Goal: Task Accomplishment & Management: Use online tool/utility

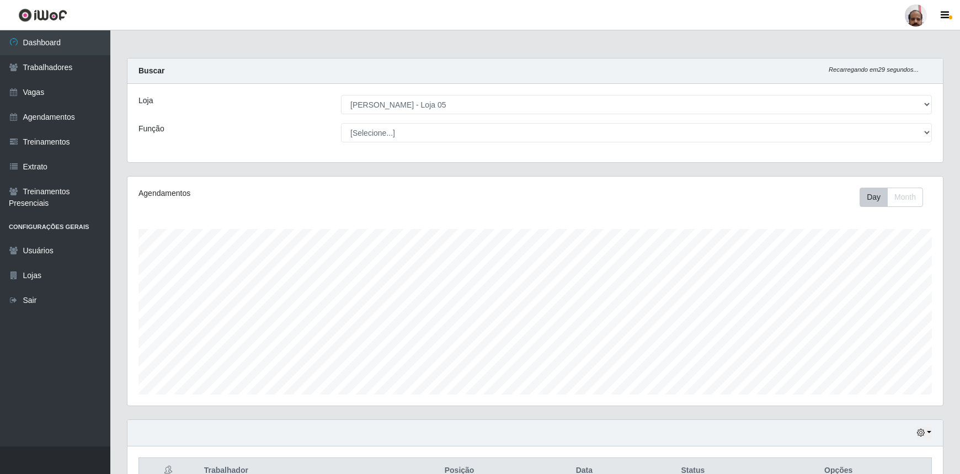
select select "252"
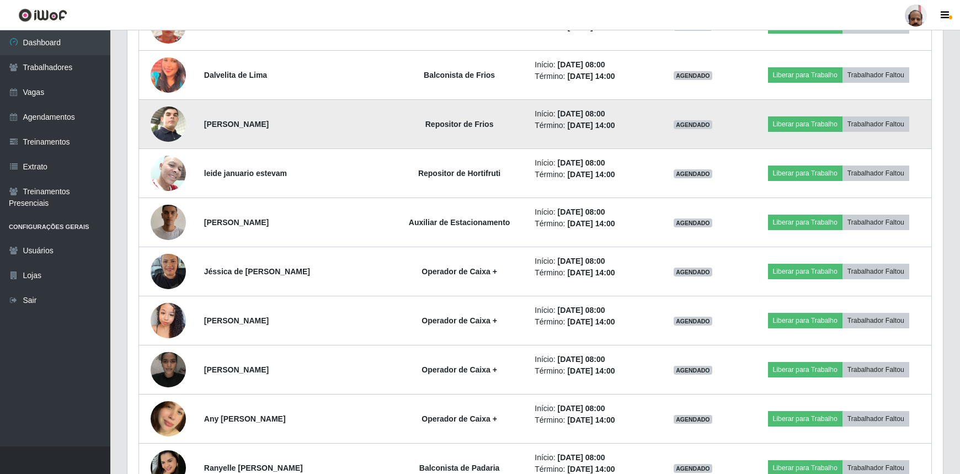
scroll to position [601, 0]
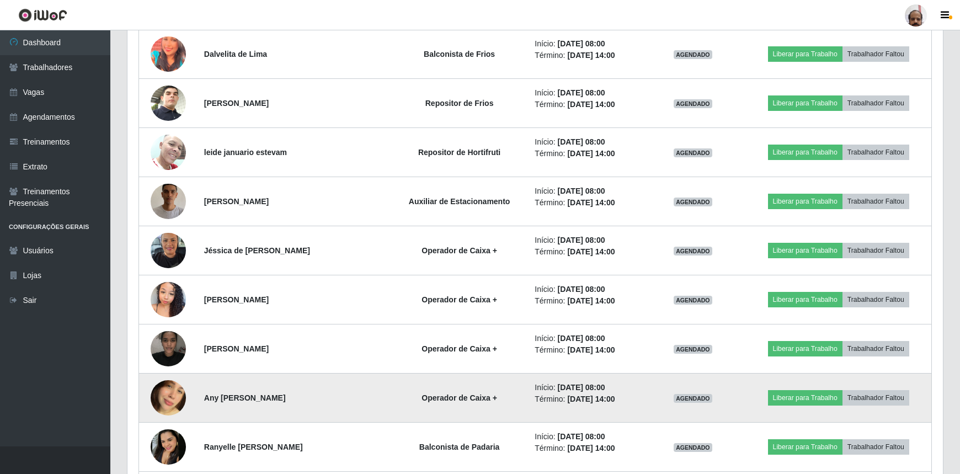
click at [160, 397] on img at bounding box center [168, 397] width 35 height 63
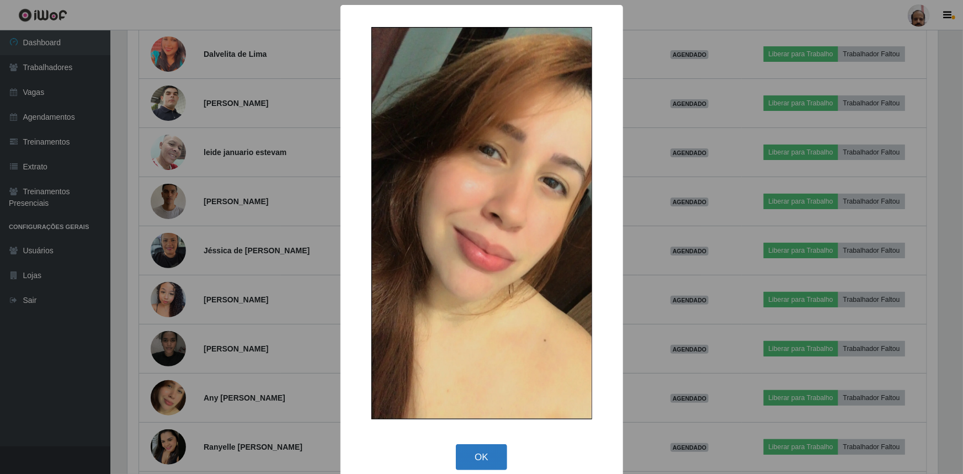
click at [491, 462] on button "OK" at bounding box center [481, 457] width 51 height 26
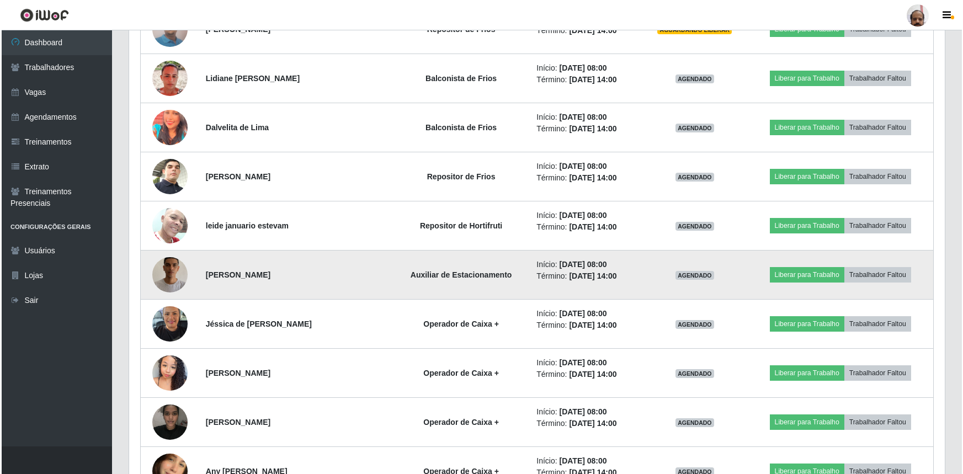
scroll to position [401, 0]
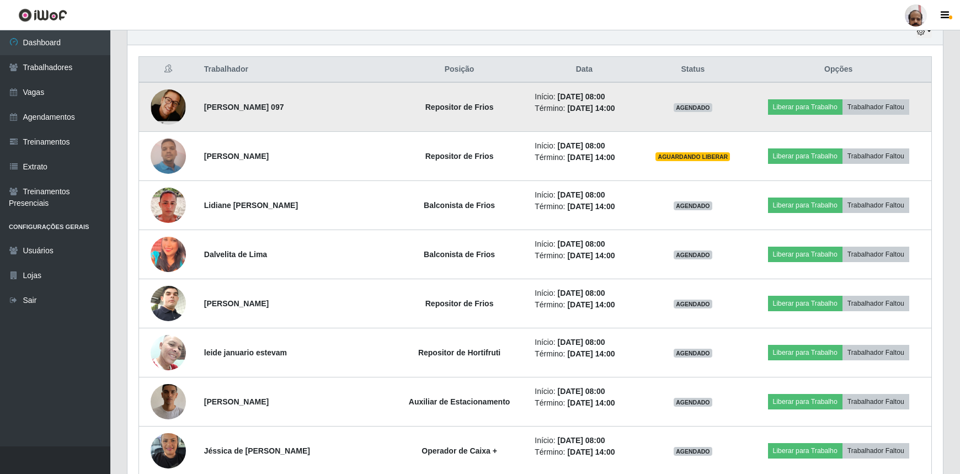
click at [160, 102] on img at bounding box center [168, 107] width 35 height 54
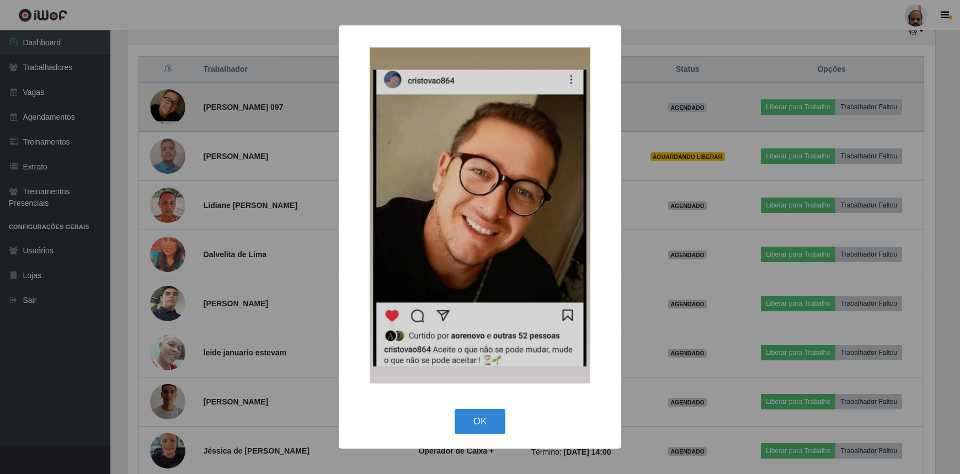
scroll to position [229, 811]
click at [160, 102] on div "× OK Cancel" at bounding box center [481, 237] width 963 height 474
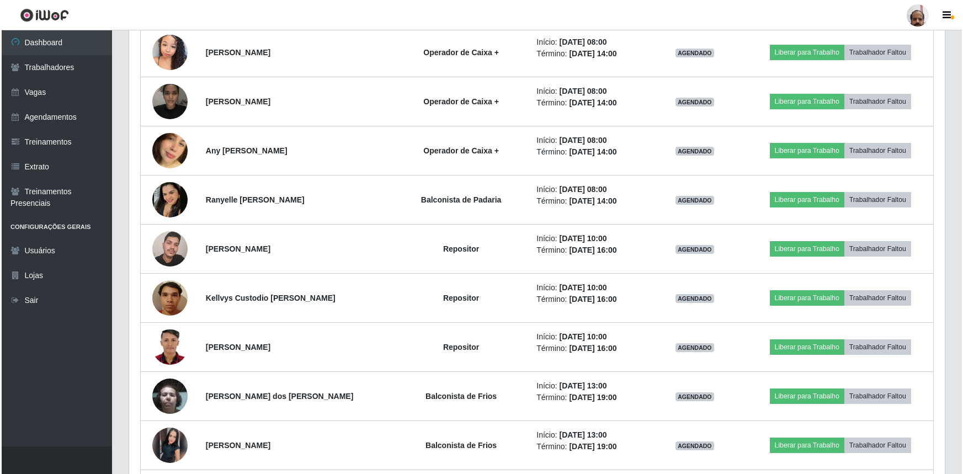
scroll to position [853, 0]
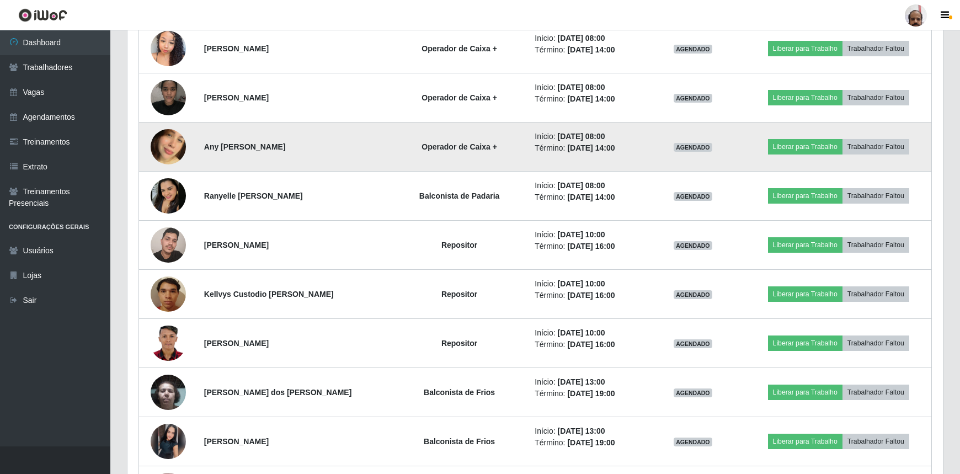
click at [178, 143] on img at bounding box center [168, 146] width 35 height 63
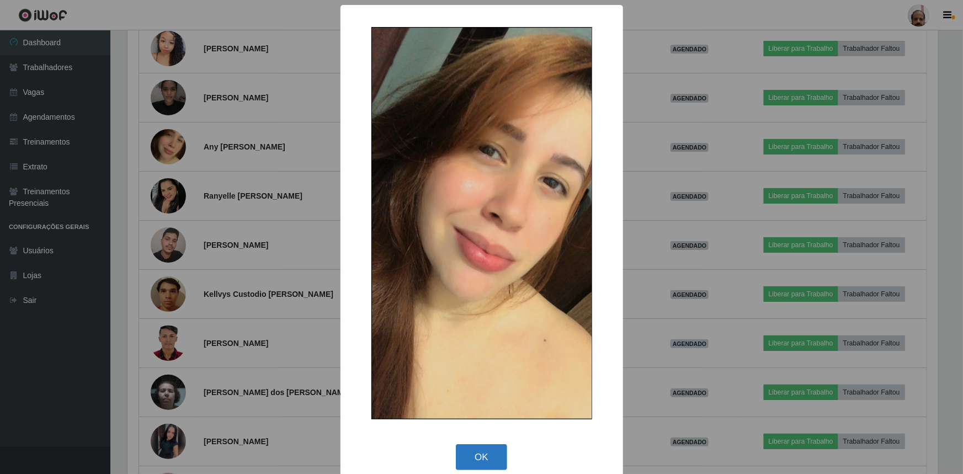
drag, startPoint x: 494, startPoint y: 439, endPoint x: 489, endPoint y: 446, distance: 9.2
click at [489, 446] on div "× OK Cancel" at bounding box center [481, 245] width 283 height 480
click at [499, 446] on button "OK" at bounding box center [481, 457] width 51 height 26
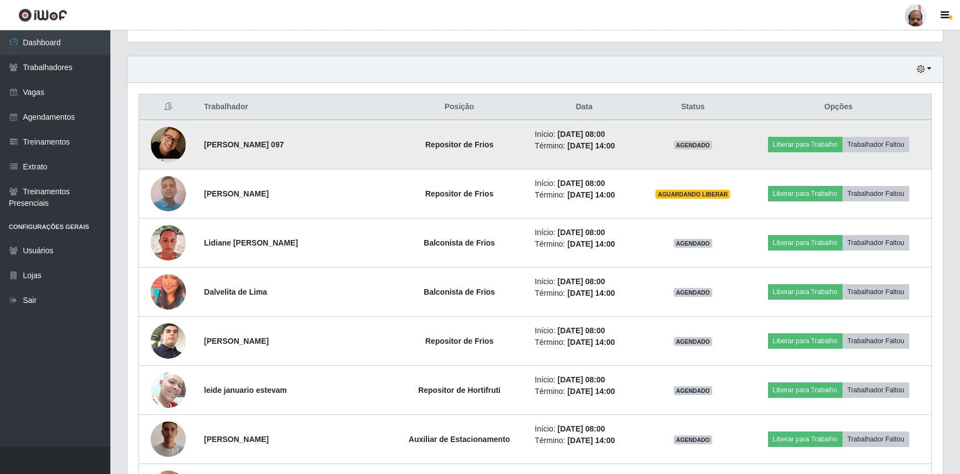
scroll to position [251, 0]
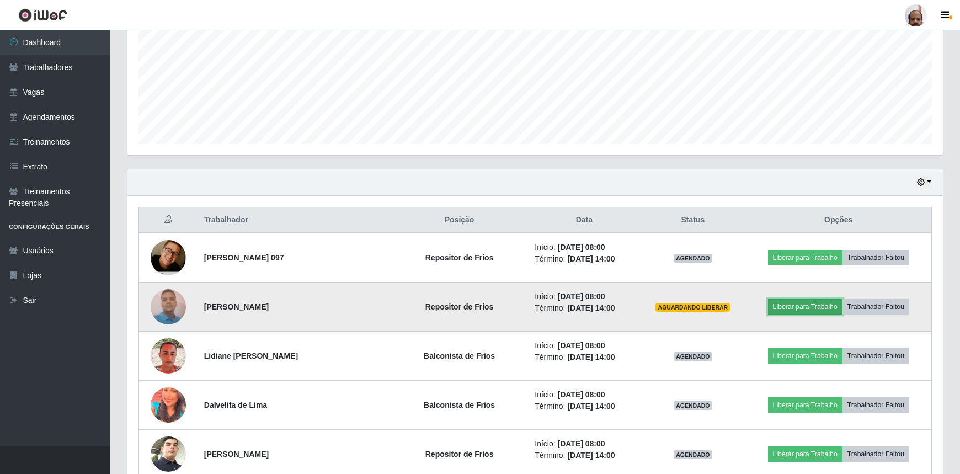
click at [829, 307] on button "Liberar para Trabalho" at bounding box center [805, 306] width 74 height 15
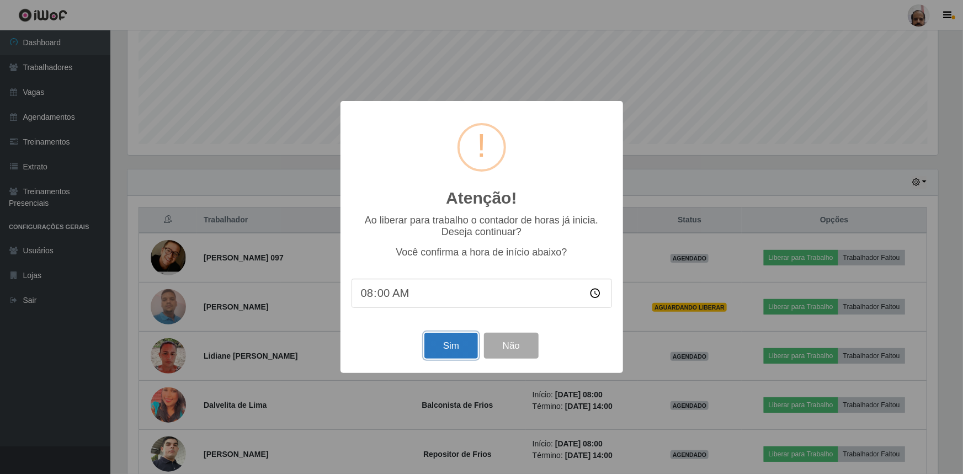
click at [455, 345] on button "Sim" at bounding box center [451, 346] width 54 height 26
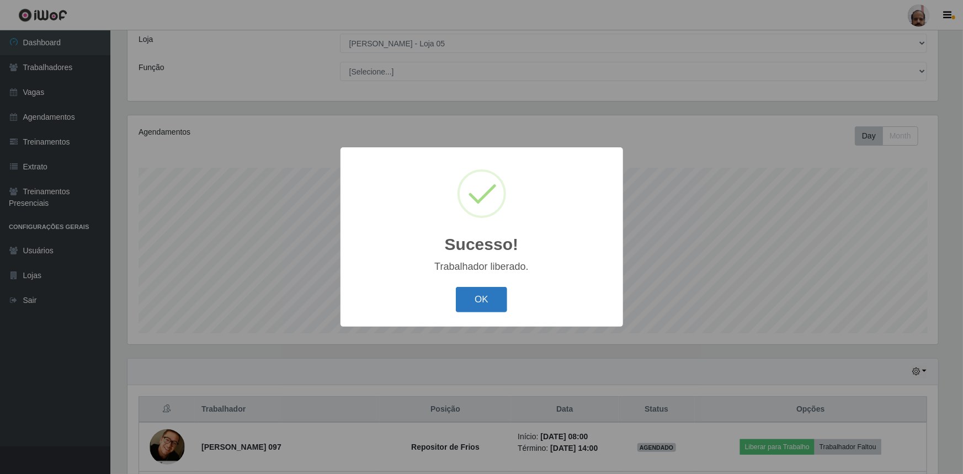
click at [480, 292] on button "OK" at bounding box center [481, 300] width 51 height 26
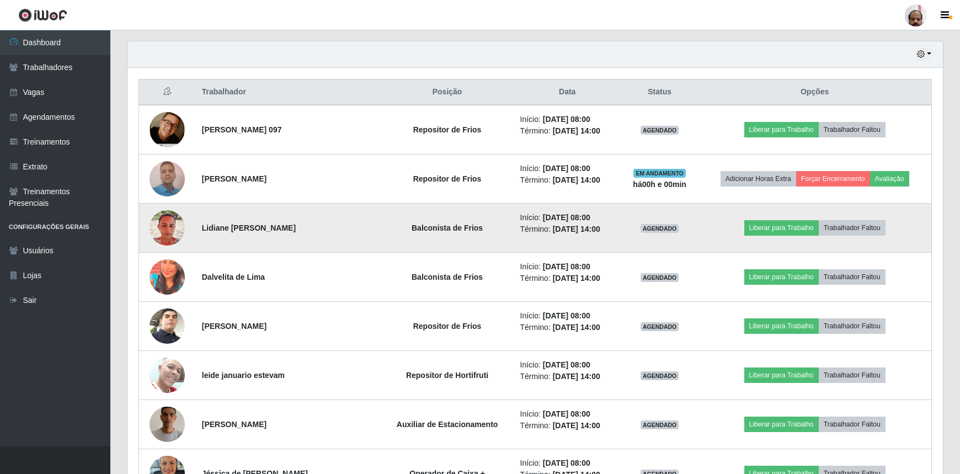
scroll to position [413, 0]
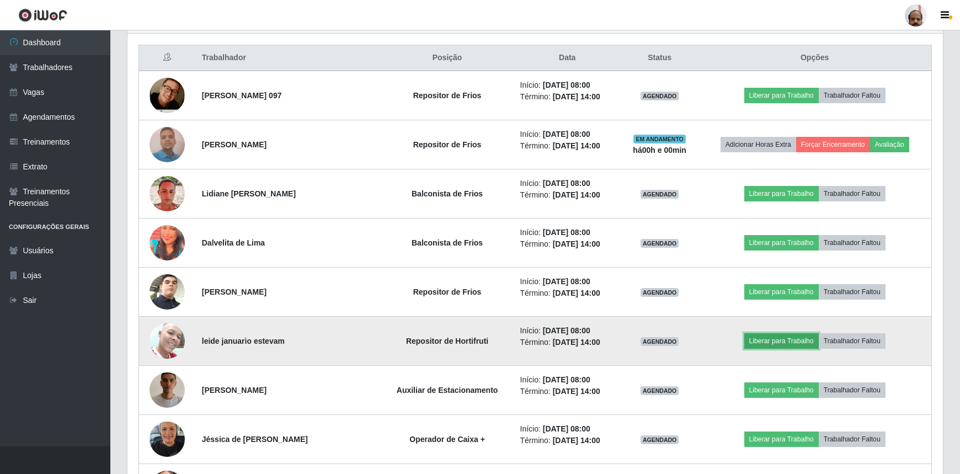
click at [789, 340] on button "Liberar para Trabalho" at bounding box center [781, 340] width 74 height 15
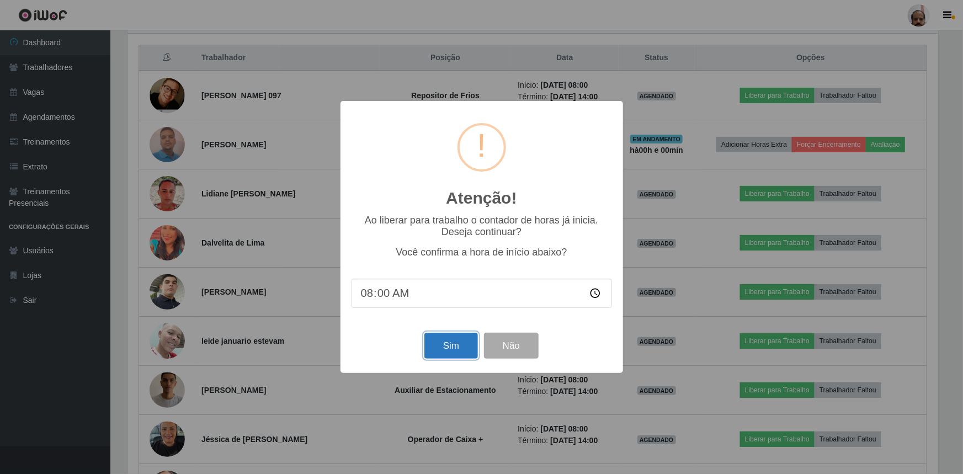
click at [463, 349] on button "Sim" at bounding box center [451, 346] width 54 height 26
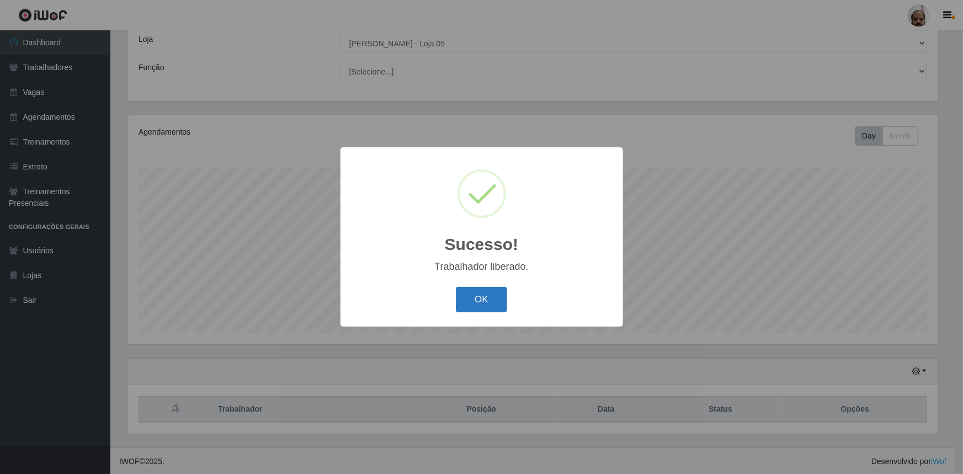
click at [494, 308] on button "OK" at bounding box center [481, 300] width 51 height 26
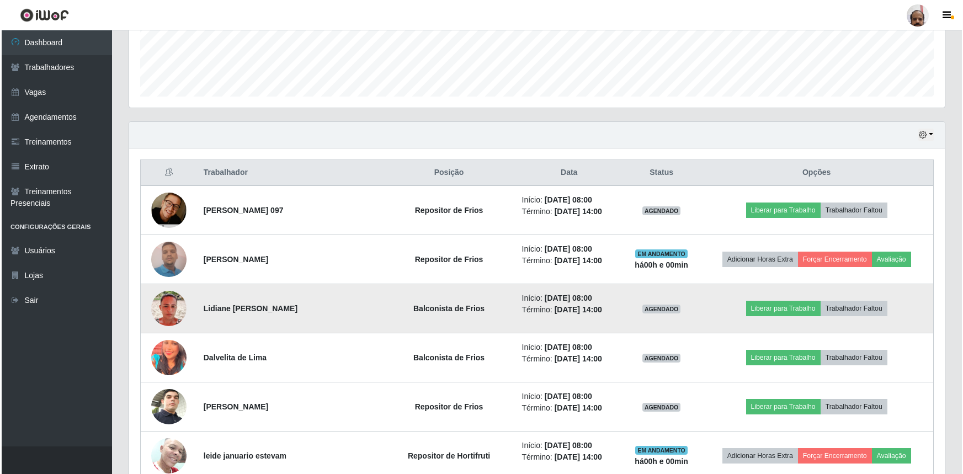
scroll to position [312, 0]
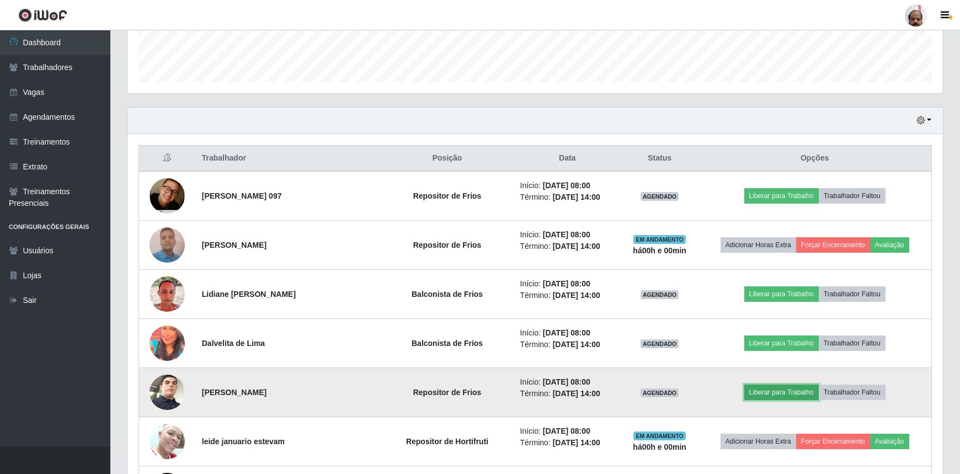
click at [789, 391] on button "Liberar para Trabalho" at bounding box center [781, 392] width 74 height 15
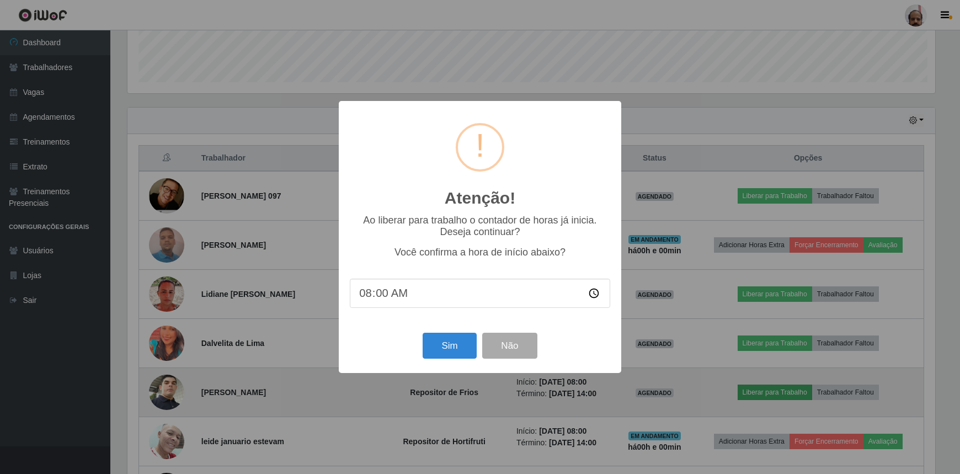
scroll to position [229, 811]
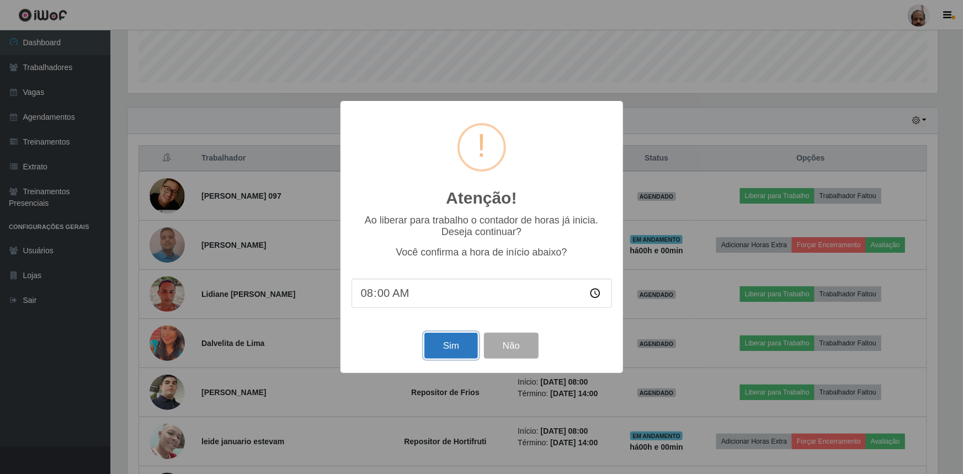
click at [462, 347] on button "Sim" at bounding box center [451, 346] width 54 height 26
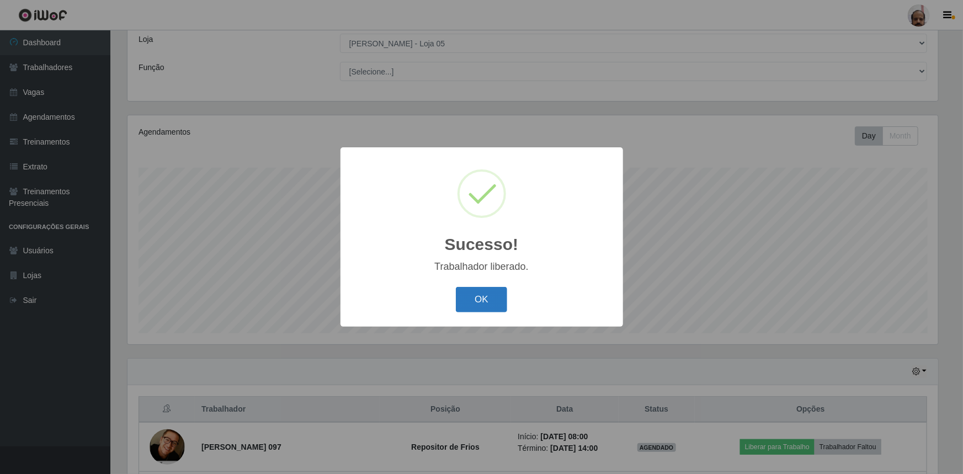
click at [496, 301] on button "OK" at bounding box center [481, 300] width 51 height 26
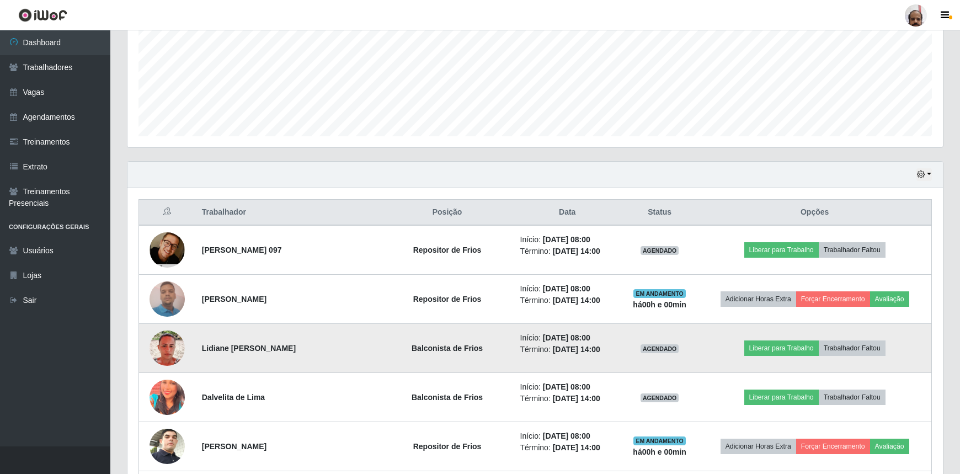
scroll to position [0, 0]
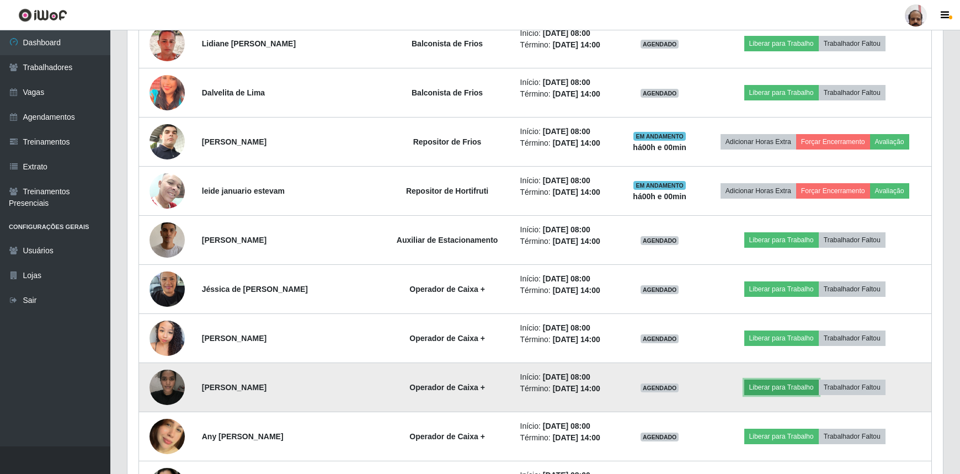
click at [794, 383] on button "Liberar para Trabalho" at bounding box center [781, 387] width 74 height 15
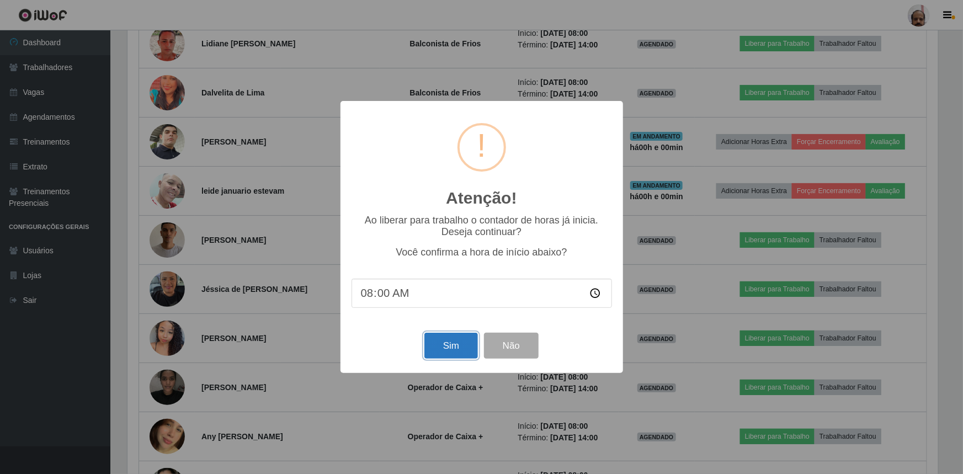
click at [466, 348] on button "Sim" at bounding box center [451, 346] width 54 height 26
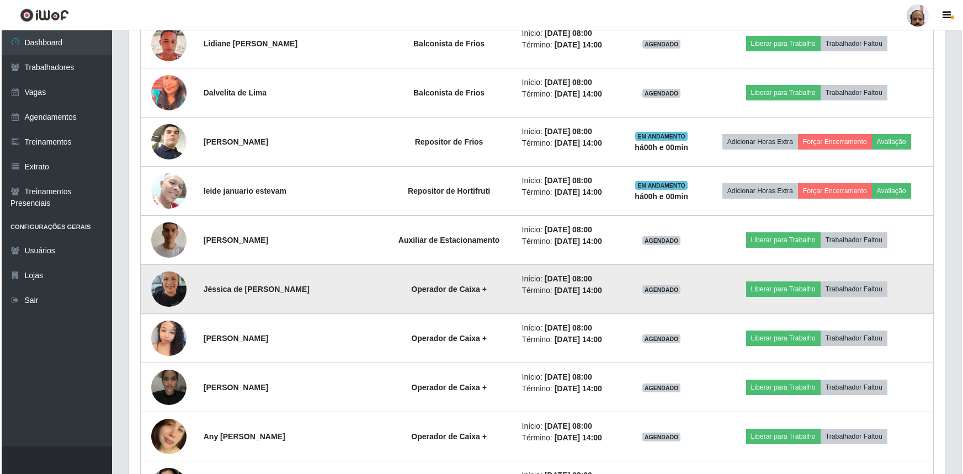
scroll to position [61, 0]
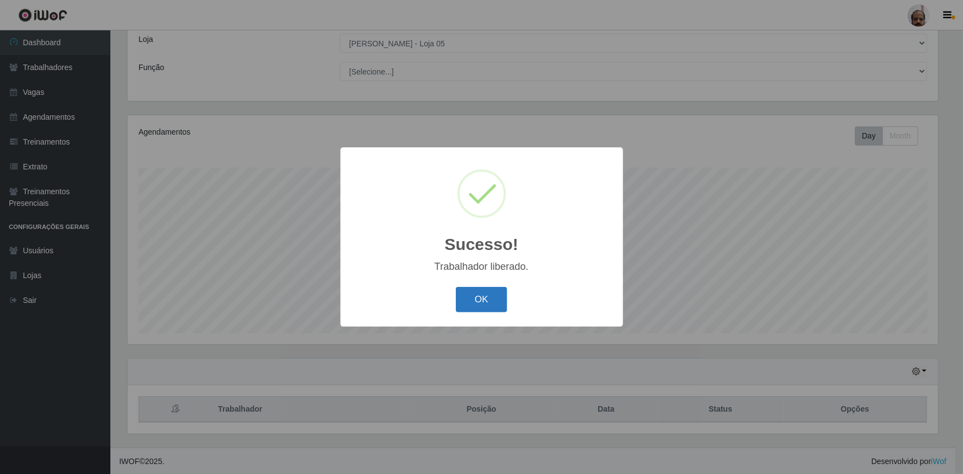
click at [480, 298] on button "OK" at bounding box center [481, 300] width 51 height 26
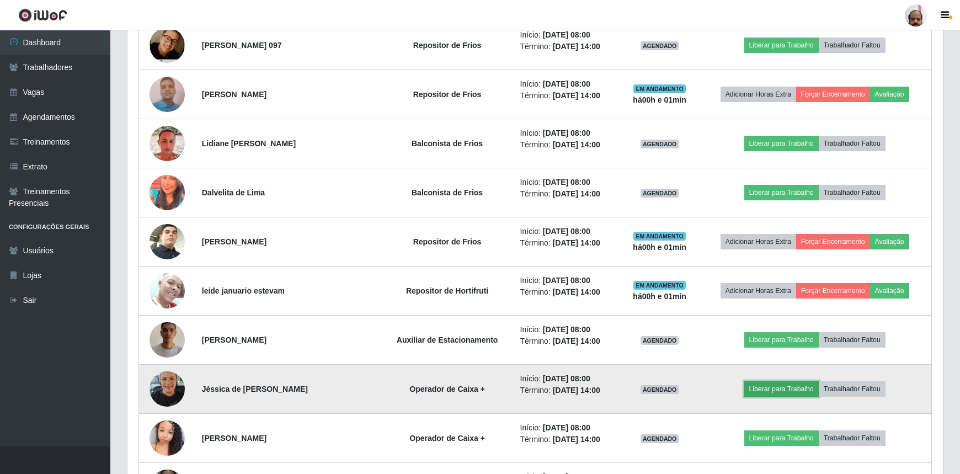
click at [795, 386] on button "Liberar para Trabalho" at bounding box center [781, 388] width 74 height 15
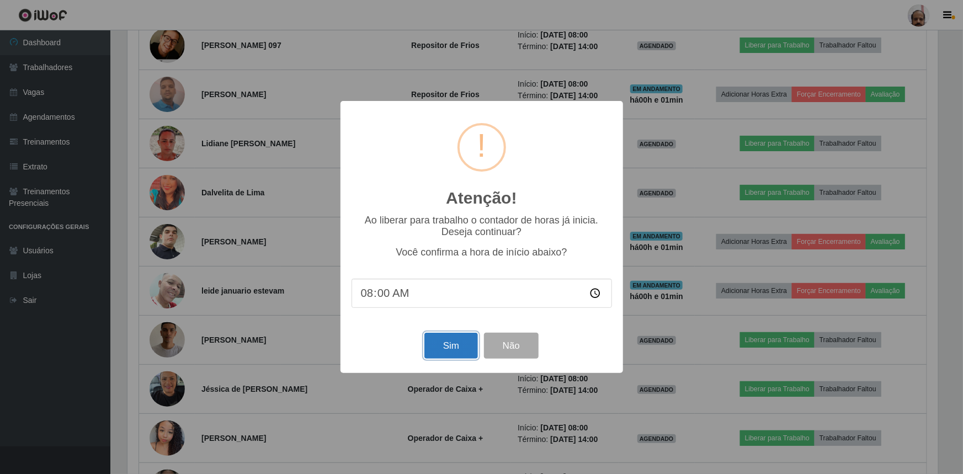
click at [460, 347] on button "Sim" at bounding box center [451, 346] width 54 height 26
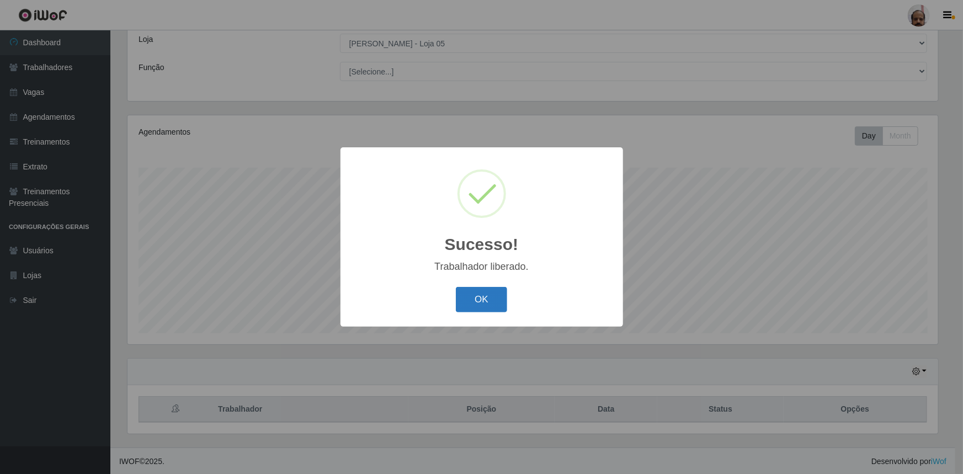
click at [492, 294] on button "OK" at bounding box center [481, 300] width 51 height 26
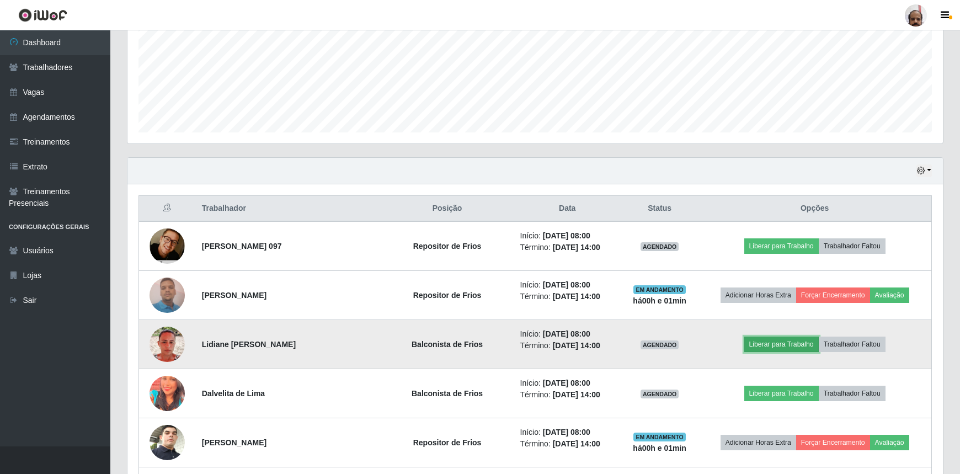
click at [805, 345] on button "Liberar para Trabalho" at bounding box center [781, 344] width 74 height 15
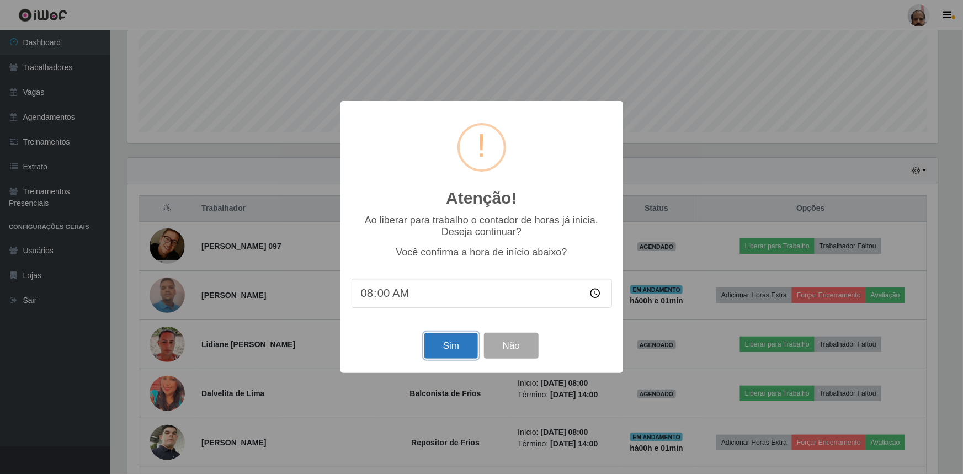
click at [453, 343] on button "Sim" at bounding box center [451, 346] width 54 height 26
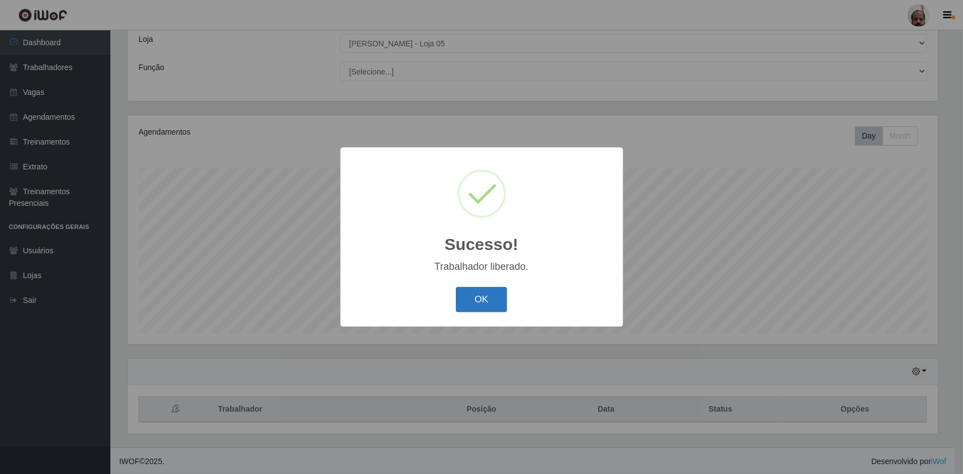
click at [492, 298] on button "OK" at bounding box center [481, 300] width 51 height 26
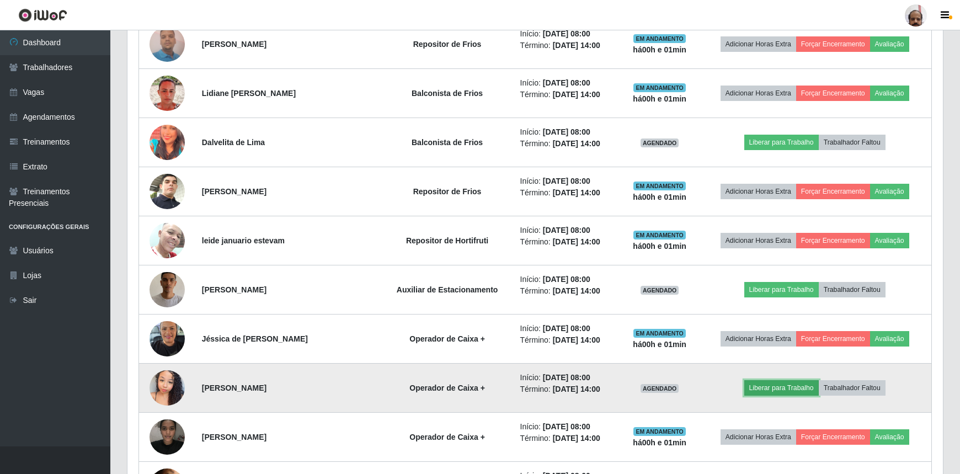
click at [781, 386] on button "Liberar para Trabalho" at bounding box center [781, 387] width 74 height 15
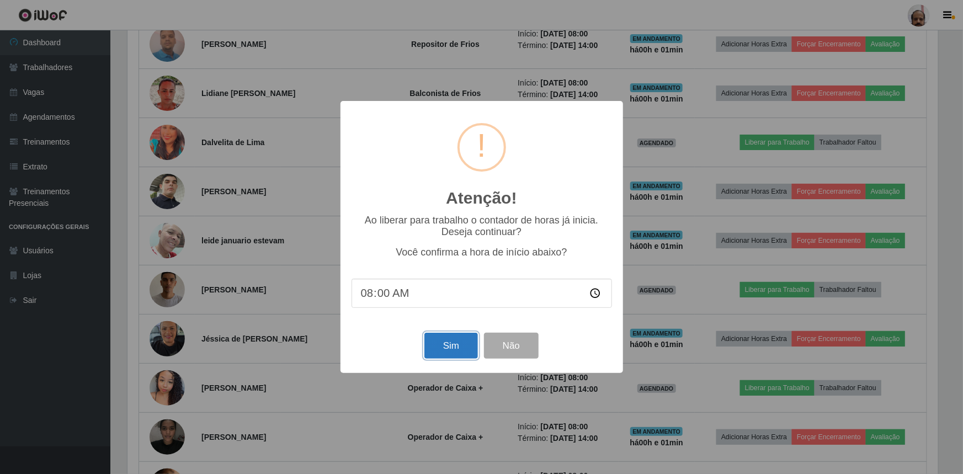
click at [443, 343] on button "Sim" at bounding box center [451, 346] width 54 height 26
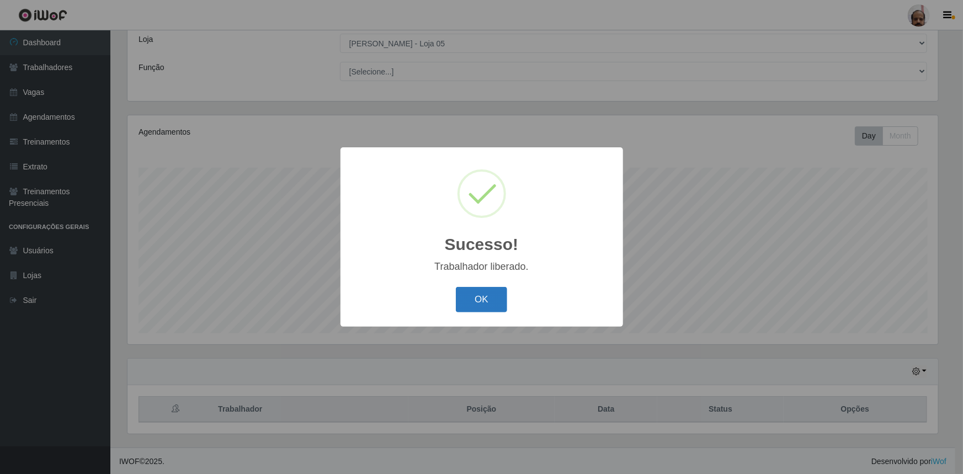
click at [498, 304] on button "OK" at bounding box center [481, 300] width 51 height 26
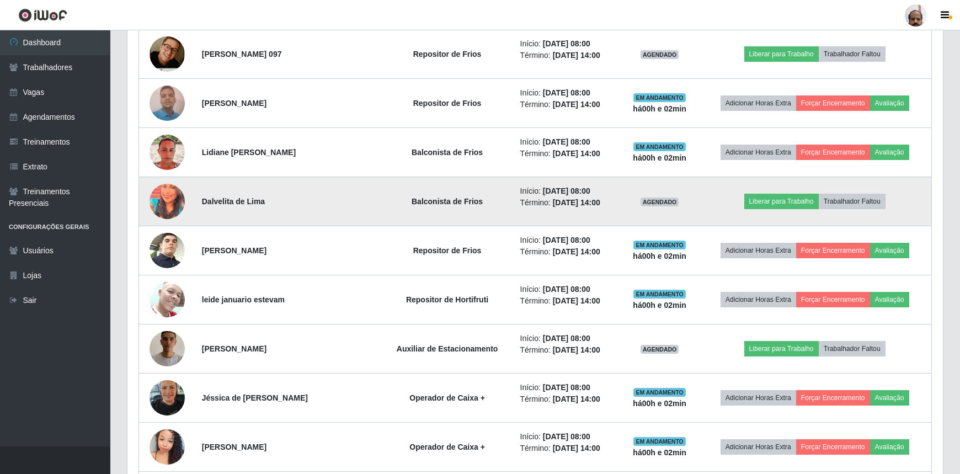
scroll to position [463, 0]
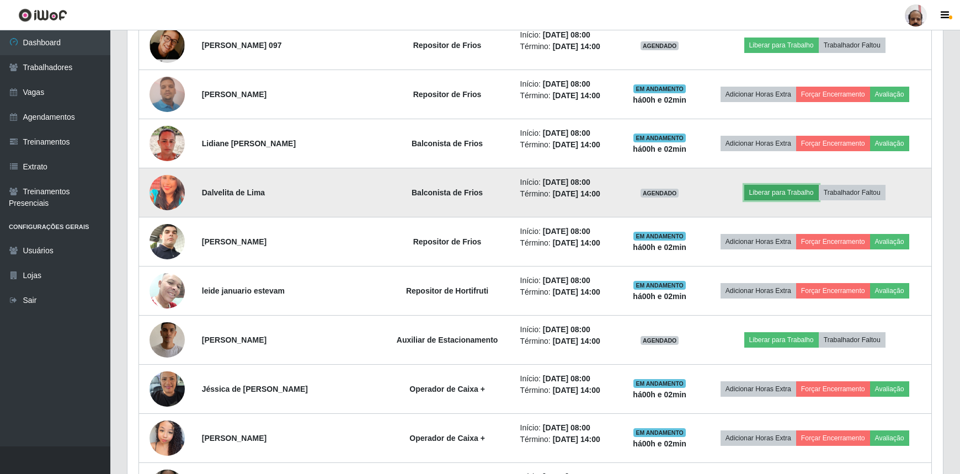
click at [776, 192] on button "Liberar para Trabalho" at bounding box center [781, 192] width 74 height 15
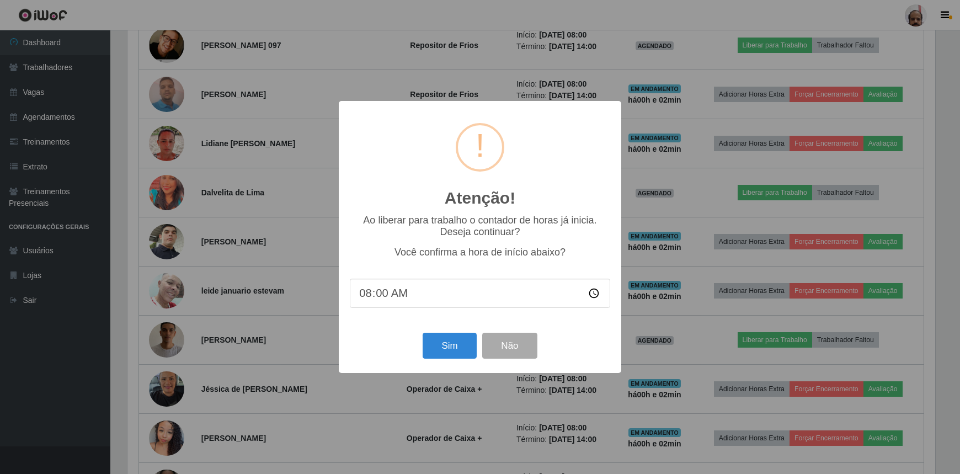
scroll to position [229, 811]
click at [450, 346] on button "Sim" at bounding box center [451, 346] width 54 height 26
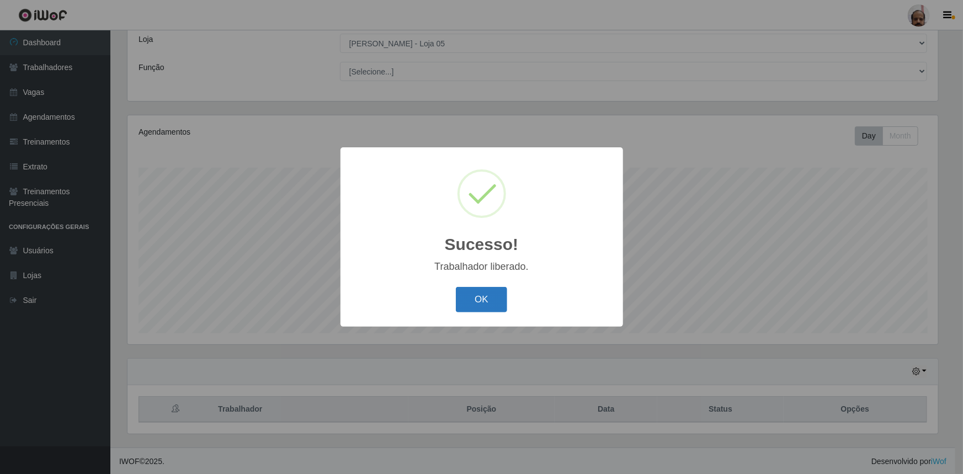
click at [483, 292] on button "OK" at bounding box center [481, 300] width 51 height 26
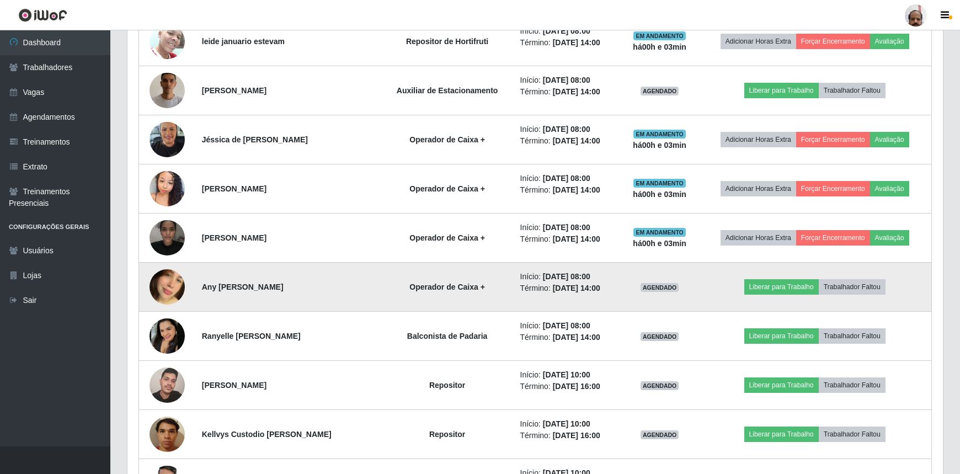
scroll to position [714, 0]
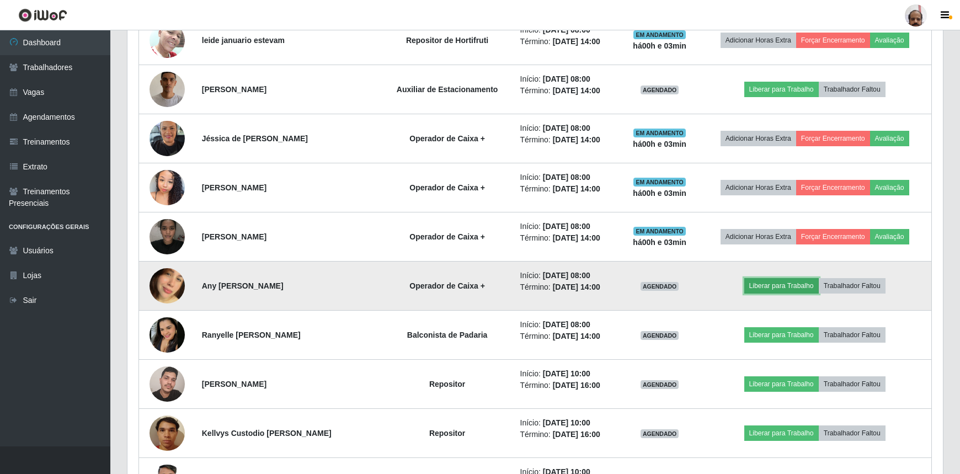
click at [772, 288] on button "Liberar para Trabalho" at bounding box center [781, 285] width 74 height 15
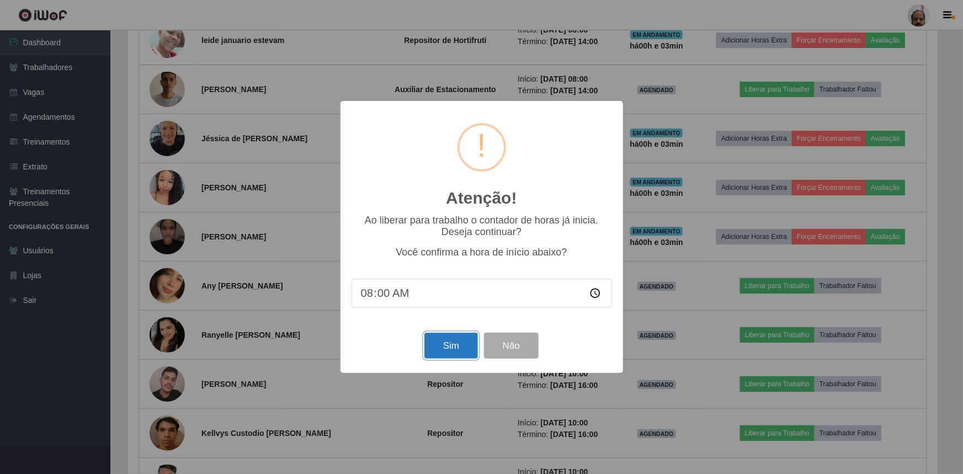
click at [458, 346] on button "Sim" at bounding box center [451, 346] width 54 height 26
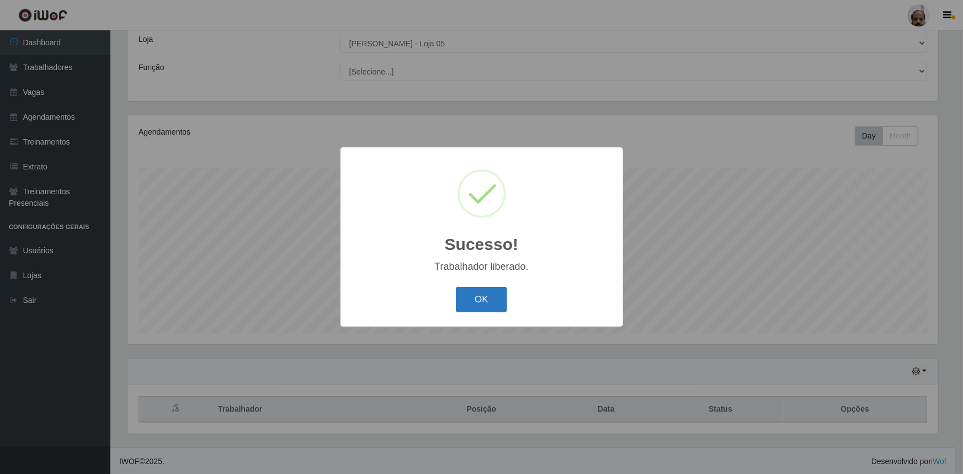
click at [497, 302] on button "OK" at bounding box center [481, 300] width 51 height 26
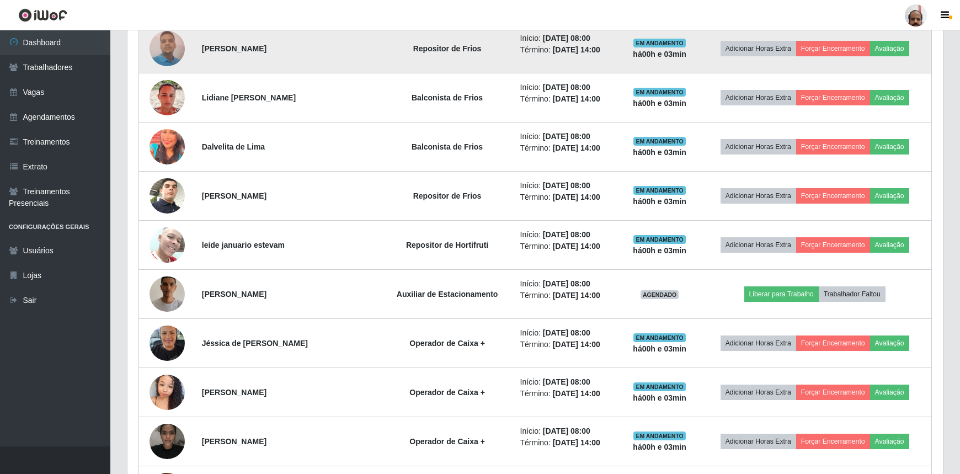
scroll to position [513, 0]
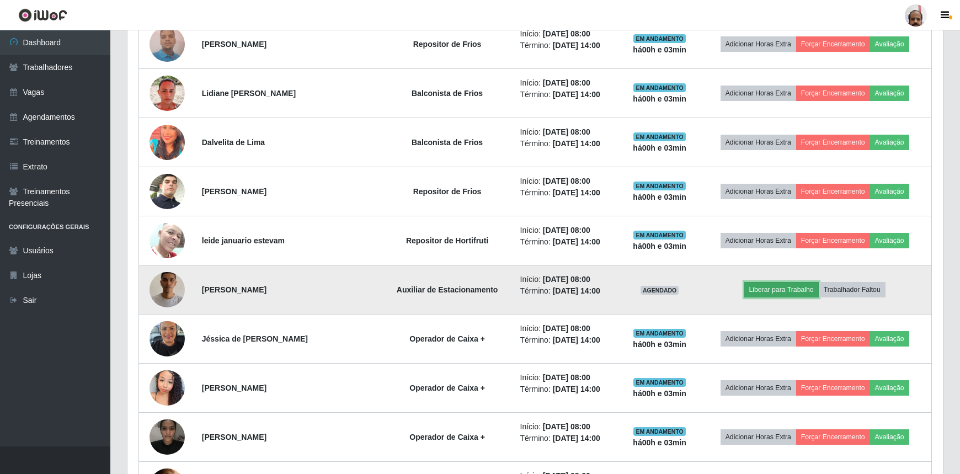
click at [773, 289] on button "Liberar para Trabalho" at bounding box center [781, 289] width 74 height 15
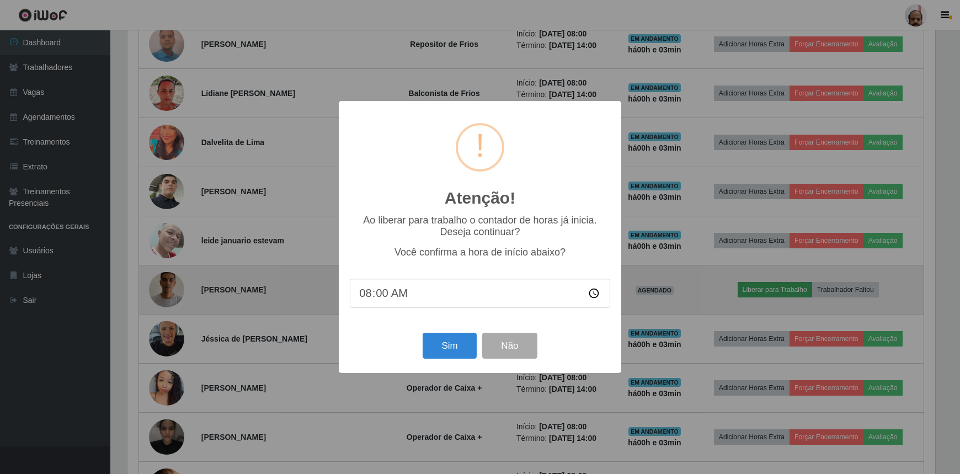
scroll to position [229, 811]
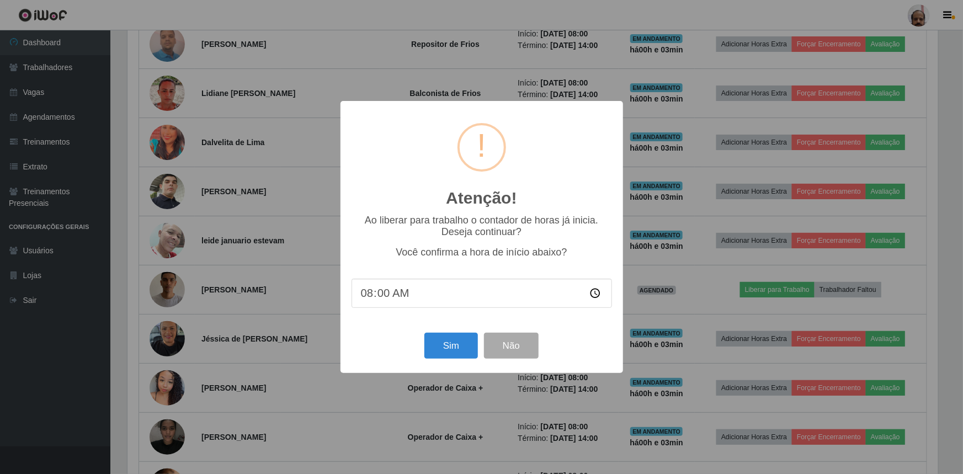
click at [387, 297] on input "08:00" at bounding box center [482, 293] width 260 height 29
type input "08:03"
click at [468, 345] on button "Sim" at bounding box center [451, 346] width 54 height 26
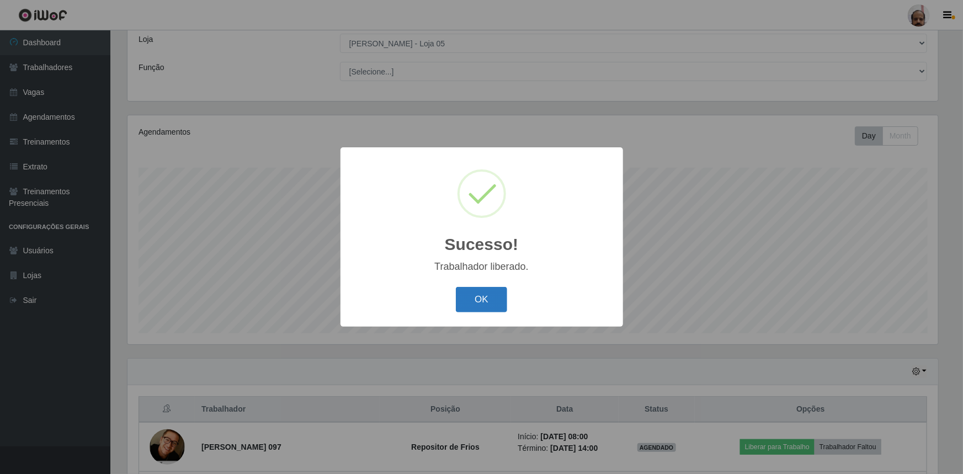
click at [478, 294] on button "OK" at bounding box center [481, 300] width 51 height 26
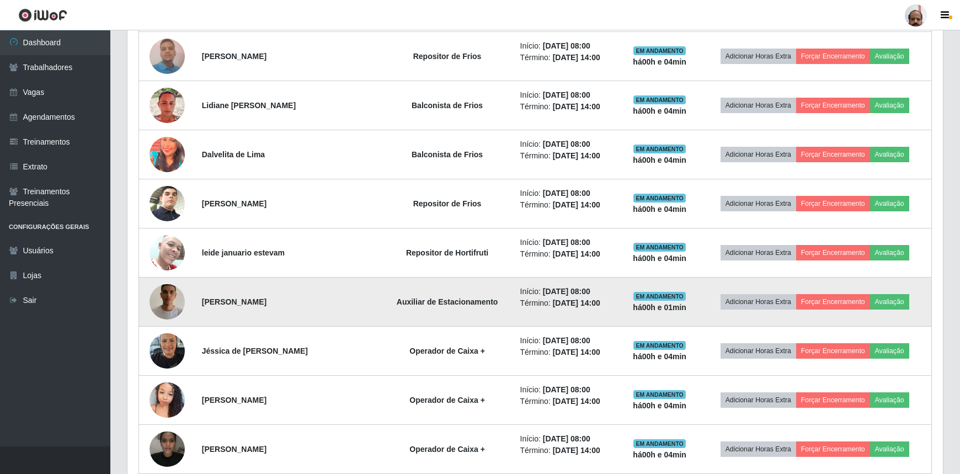
scroll to position [513, 0]
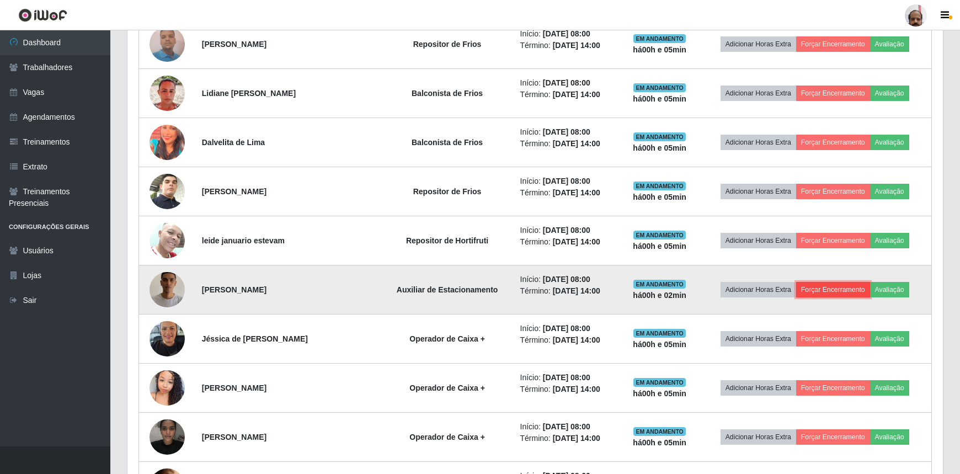
click at [840, 288] on button "Forçar Encerramento" at bounding box center [833, 289] width 74 height 15
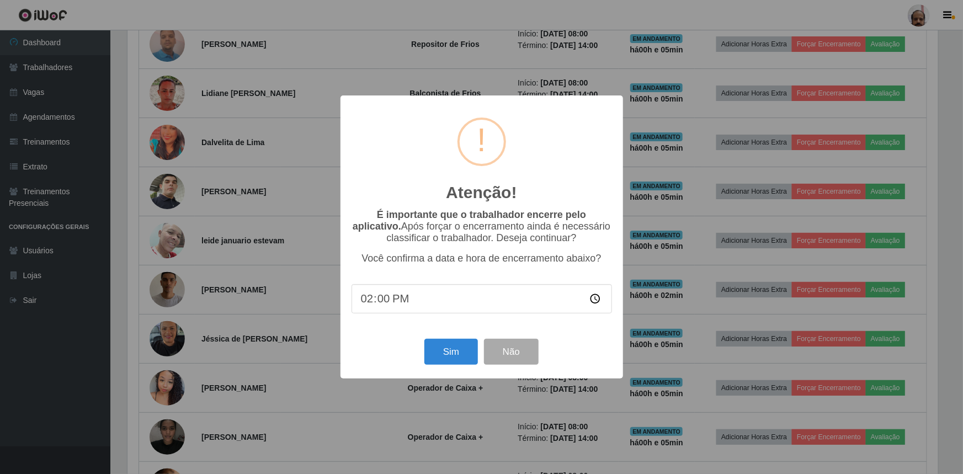
click at [384, 301] on input "14:00" at bounding box center [482, 298] width 260 height 29
click at [371, 302] on input "14:00" at bounding box center [482, 298] width 260 height 29
type input "08:05"
click at [455, 352] on button "Sim" at bounding box center [451, 352] width 54 height 26
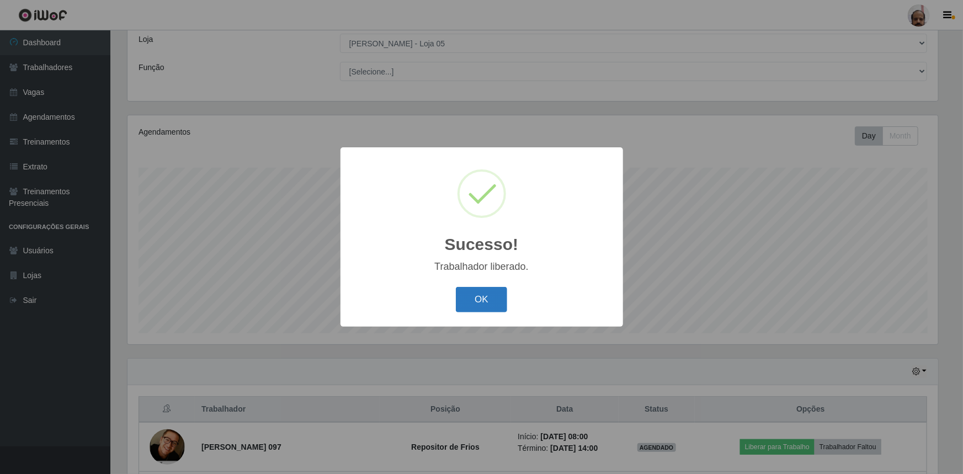
click at [478, 293] on button "OK" at bounding box center [481, 300] width 51 height 26
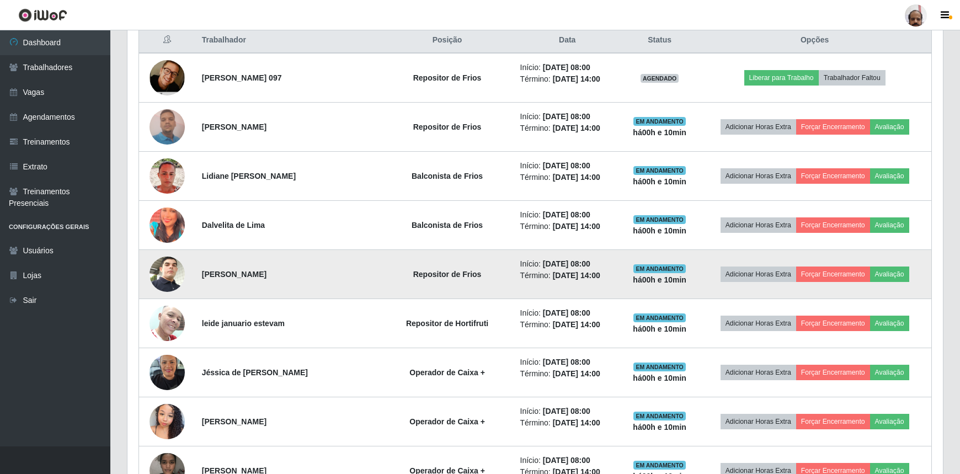
scroll to position [413, 0]
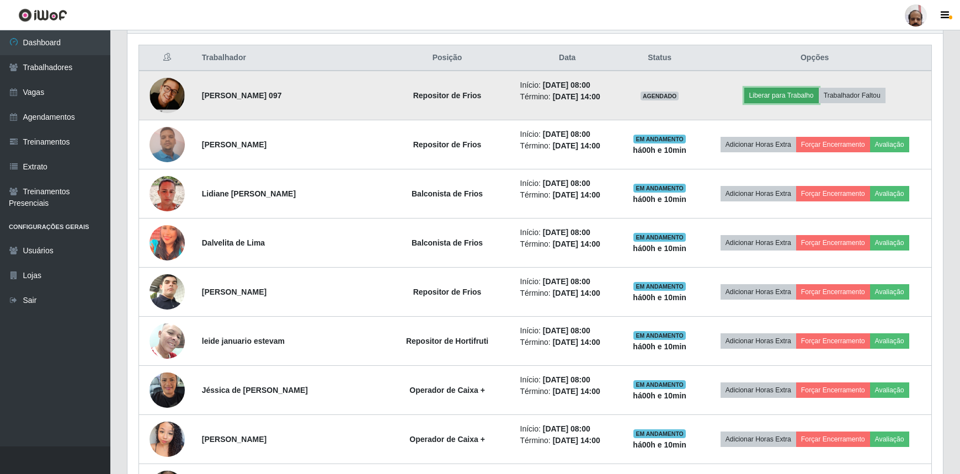
click at [773, 93] on button "Liberar para Trabalho" at bounding box center [781, 95] width 74 height 15
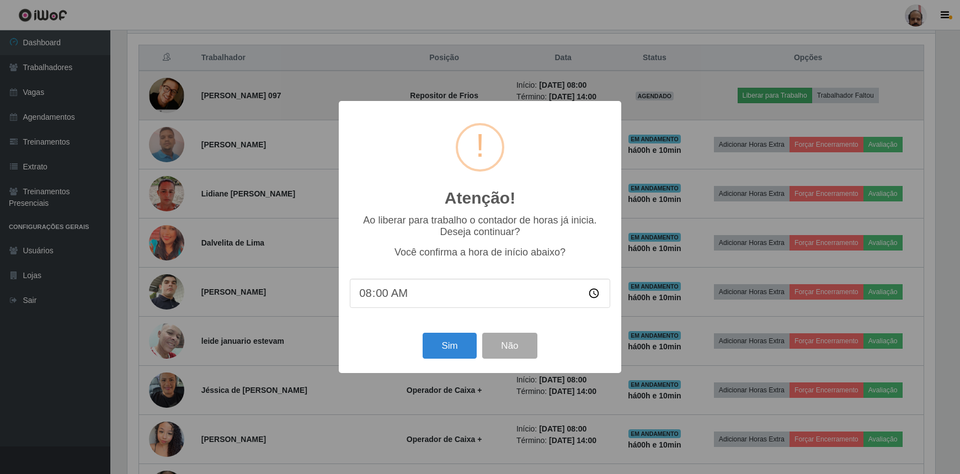
scroll to position [229, 811]
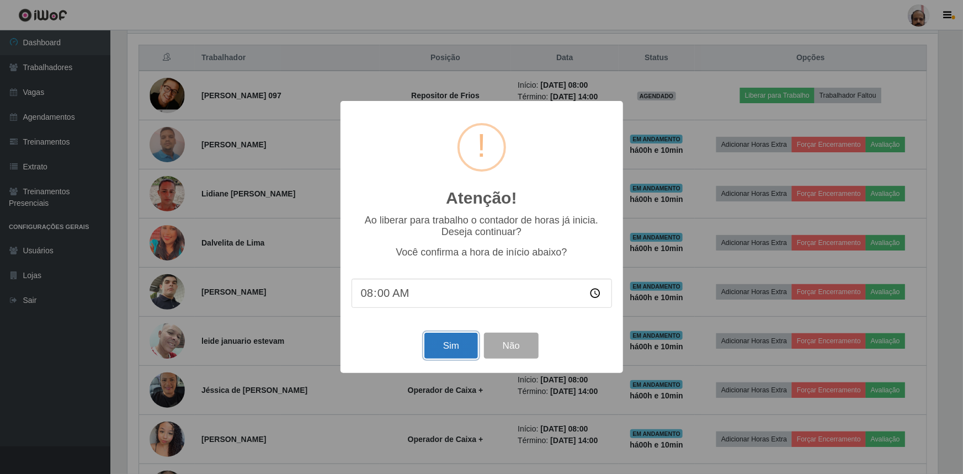
click at [461, 356] on button "Sim" at bounding box center [451, 346] width 54 height 26
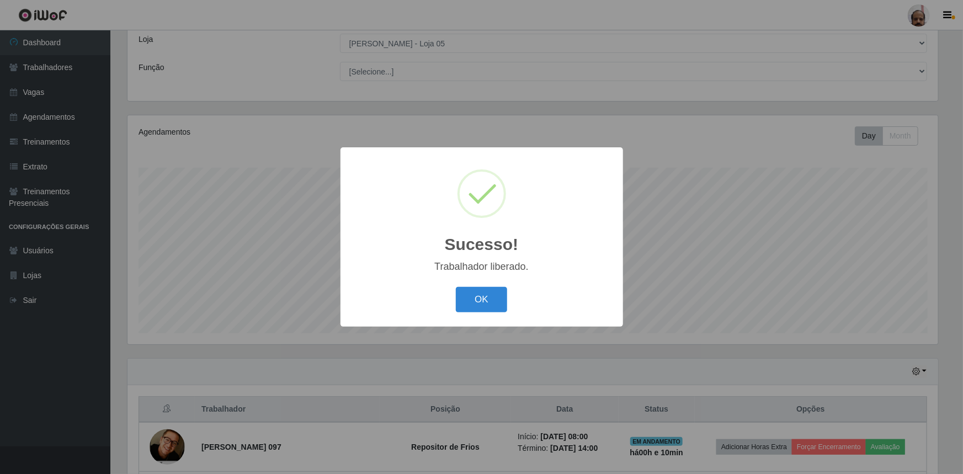
click at [485, 315] on div "OK Cancel" at bounding box center [482, 299] width 260 height 31
click at [496, 300] on button "OK" at bounding box center [481, 300] width 51 height 26
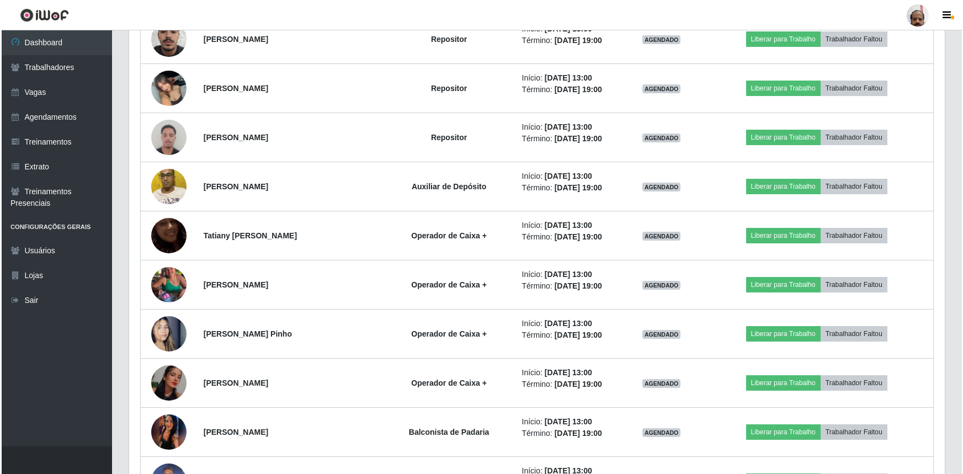
scroll to position [1617, 0]
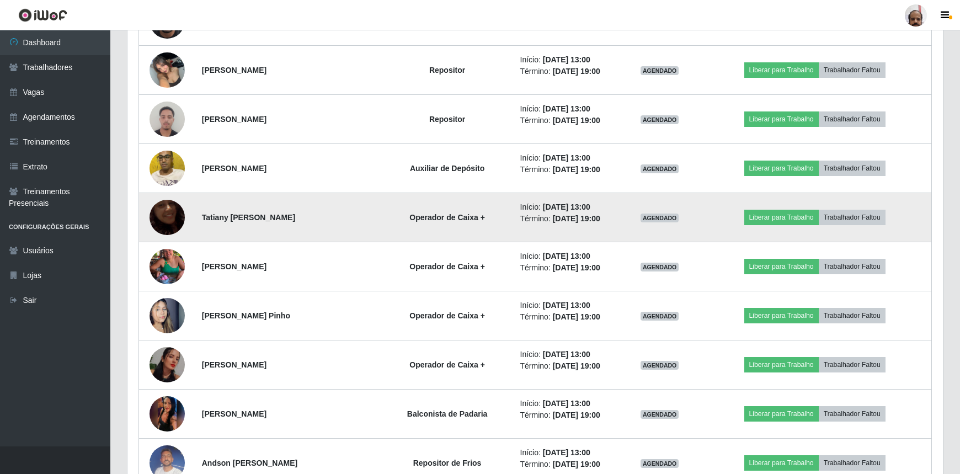
click at [162, 215] on img at bounding box center [167, 217] width 35 height 63
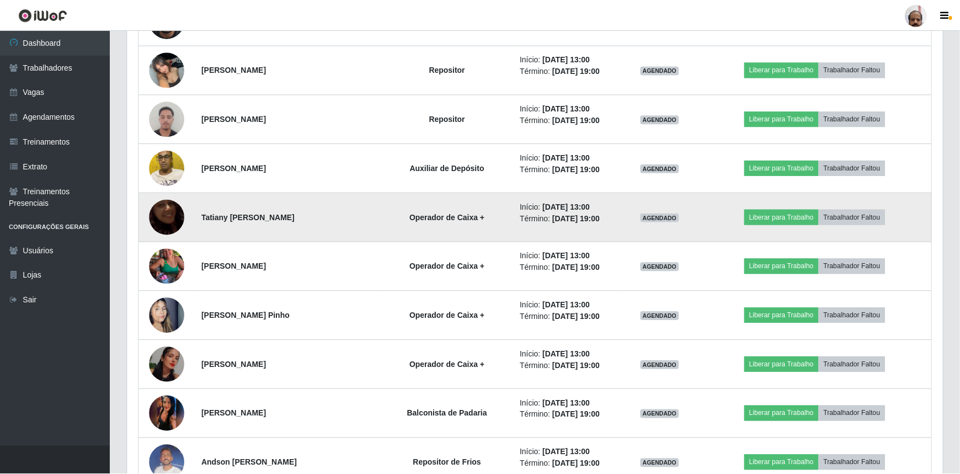
scroll to position [229, 811]
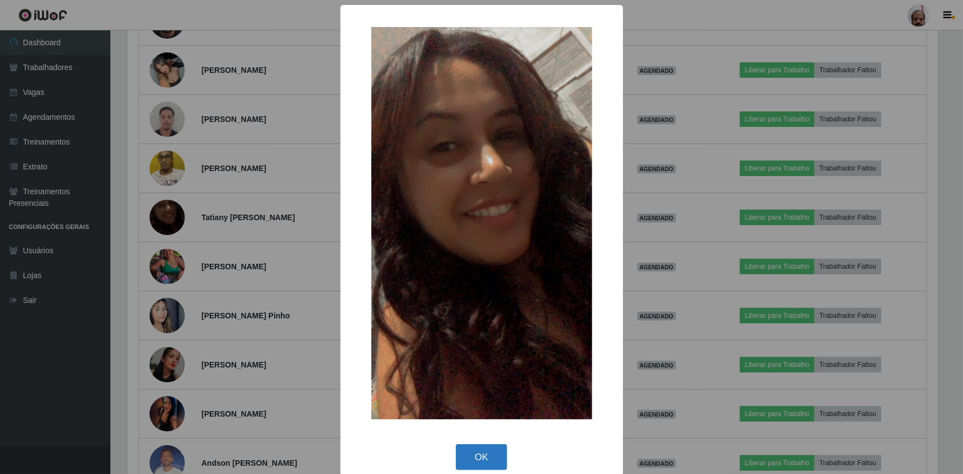
click at [473, 451] on button "OK" at bounding box center [481, 457] width 51 height 26
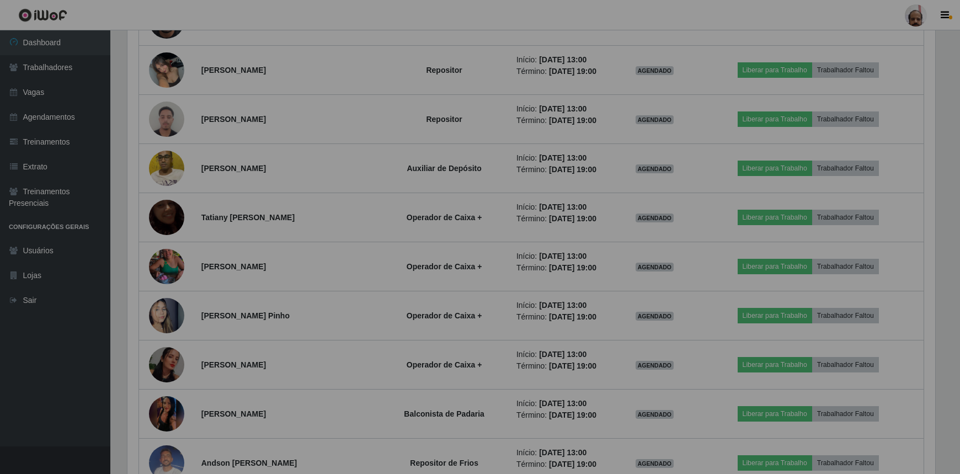
scroll to position [229, 816]
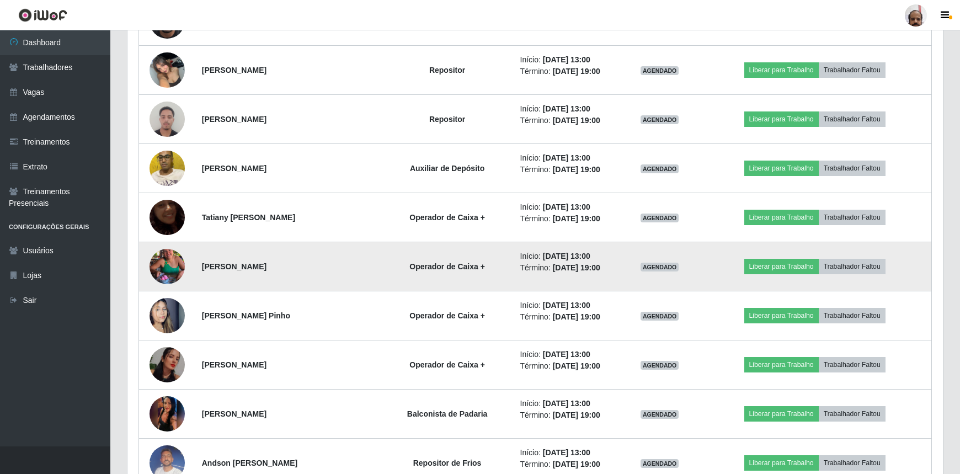
click at [164, 262] on img at bounding box center [167, 266] width 35 height 63
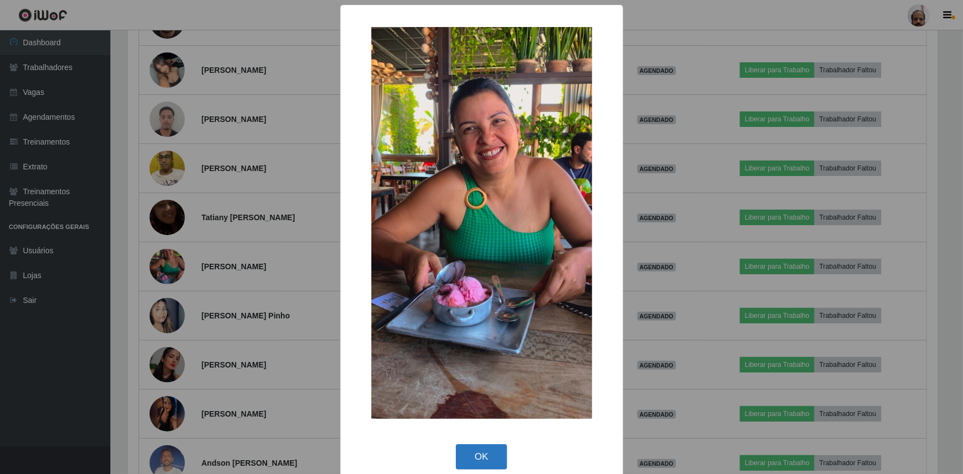
click at [480, 450] on button "OK" at bounding box center [481, 457] width 51 height 26
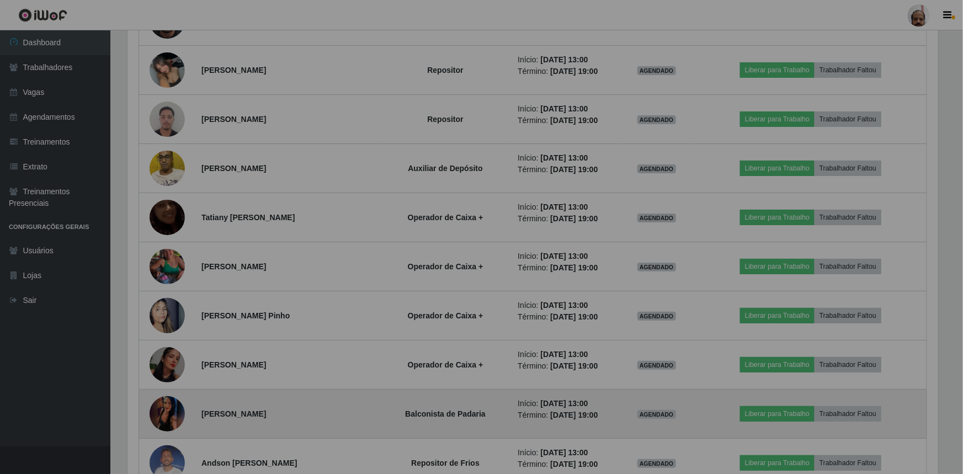
scroll to position [229, 816]
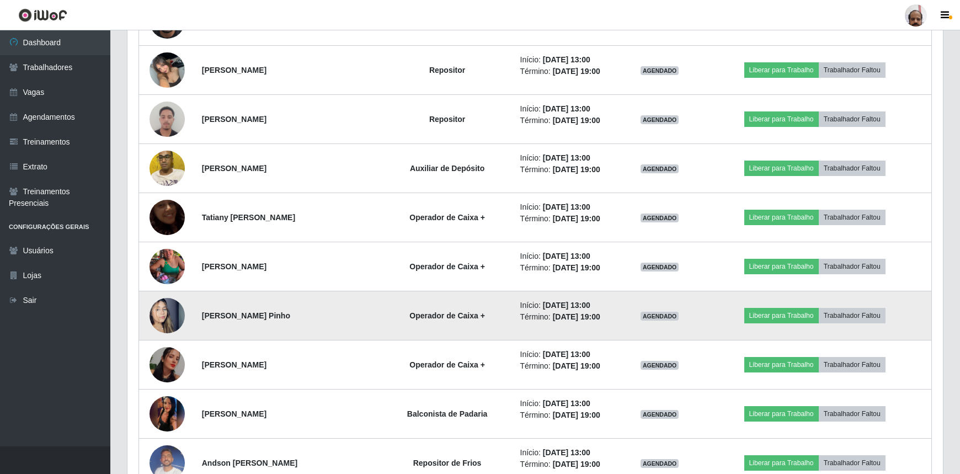
click at [177, 301] on img at bounding box center [167, 315] width 35 height 63
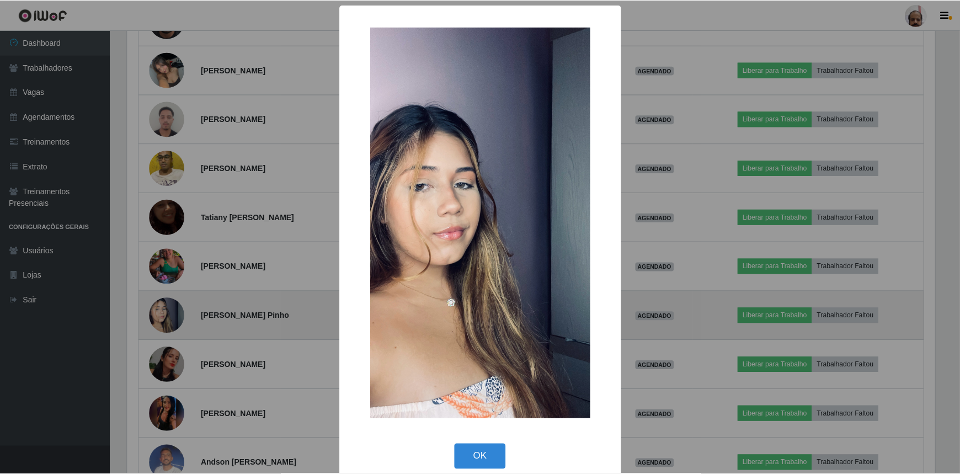
scroll to position [229, 811]
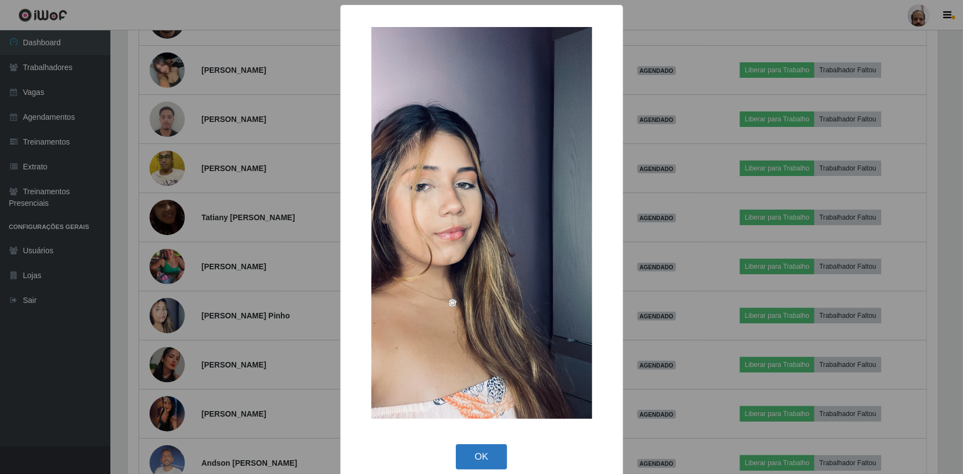
click at [466, 458] on button "OK" at bounding box center [481, 457] width 51 height 26
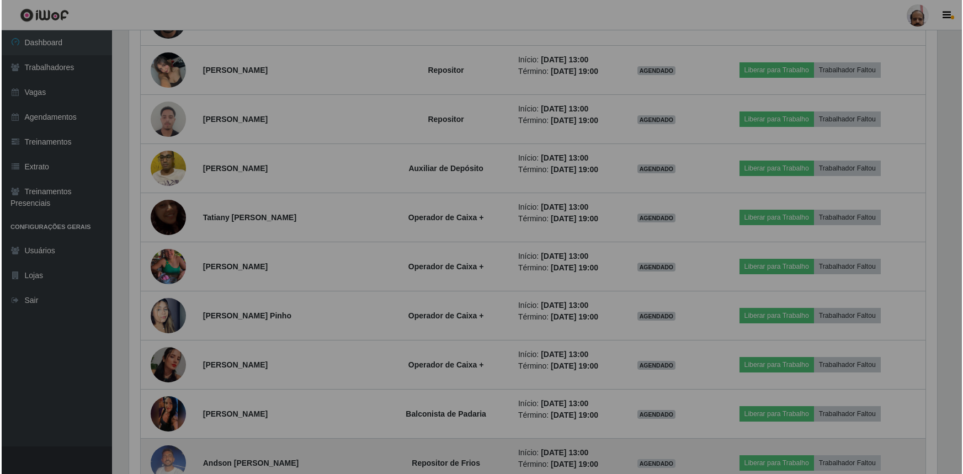
scroll to position [229, 816]
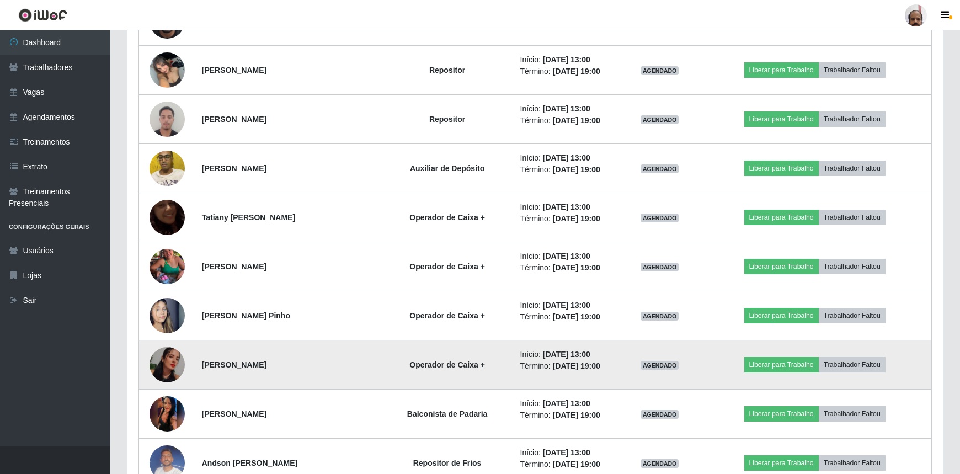
click at [177, 355] on img at bounding box center [167, 364] width 35 height 35
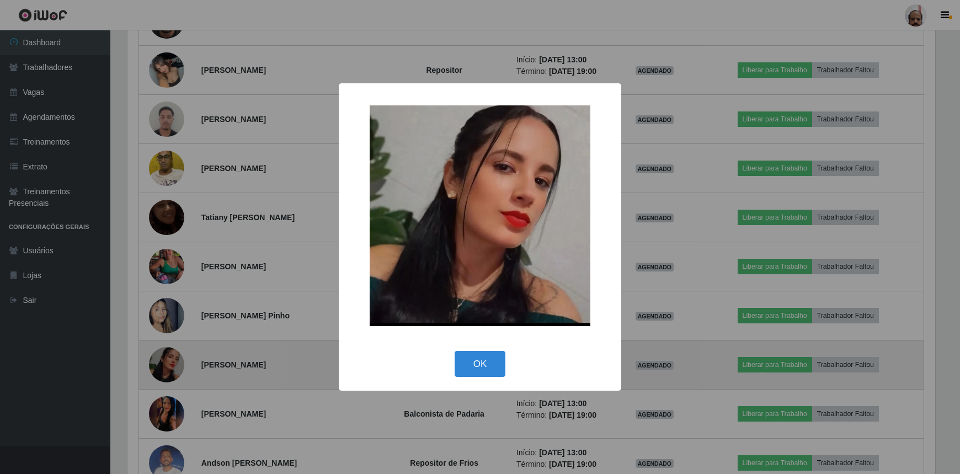
scroll to position [229, 811]
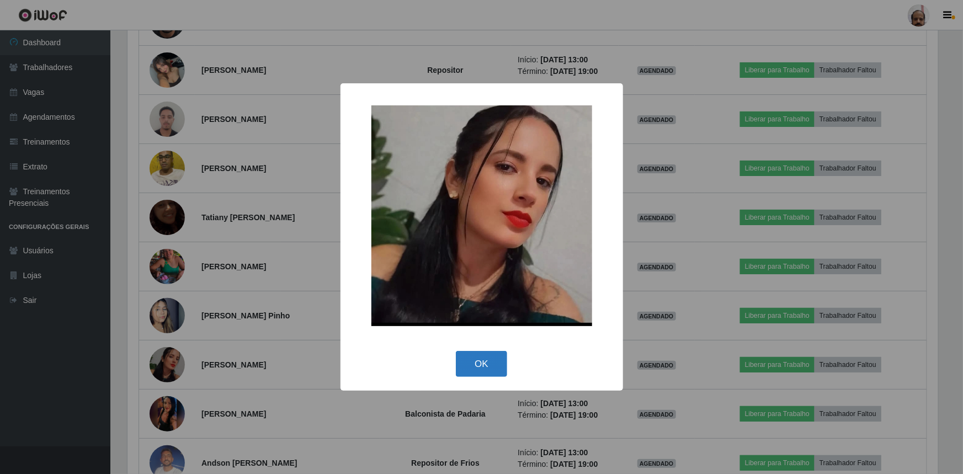
click at [485, 367] on button "OK" at bounding box center [481, 364] width 51 height 26
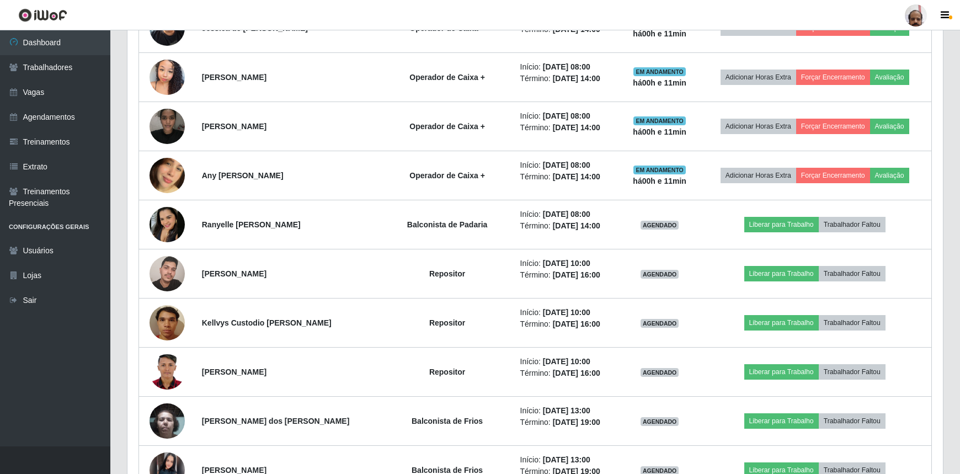
scroll to position [764, 0]
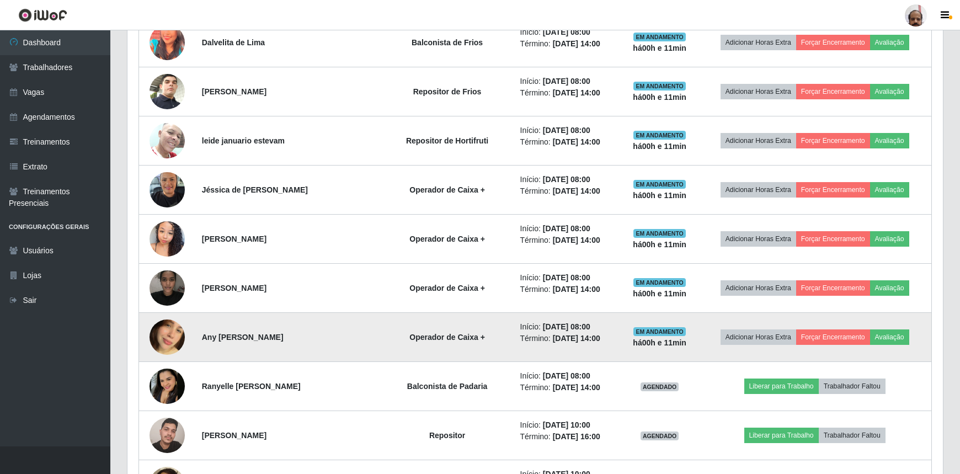
click at [155, 328] on img at bounding box center [167, 337] width 35 height 63
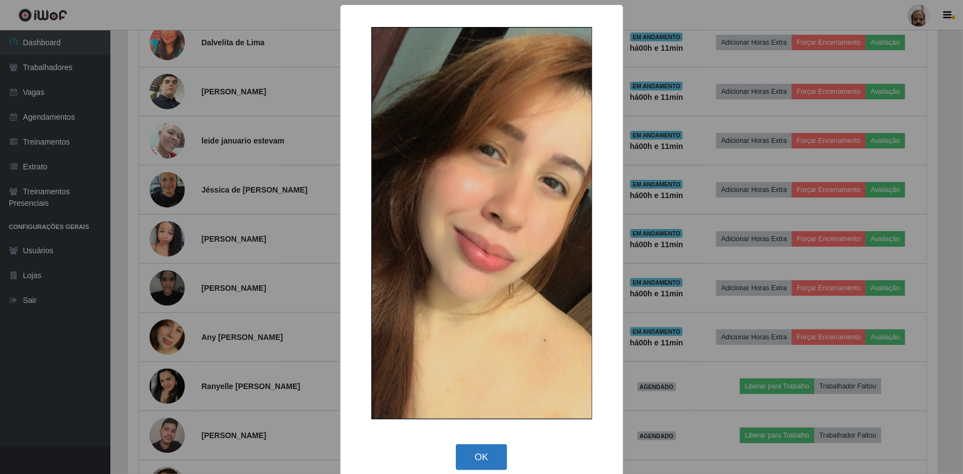
click at [464, 456] on button "OK" at bounding box center [481, 457] width 51 height 26
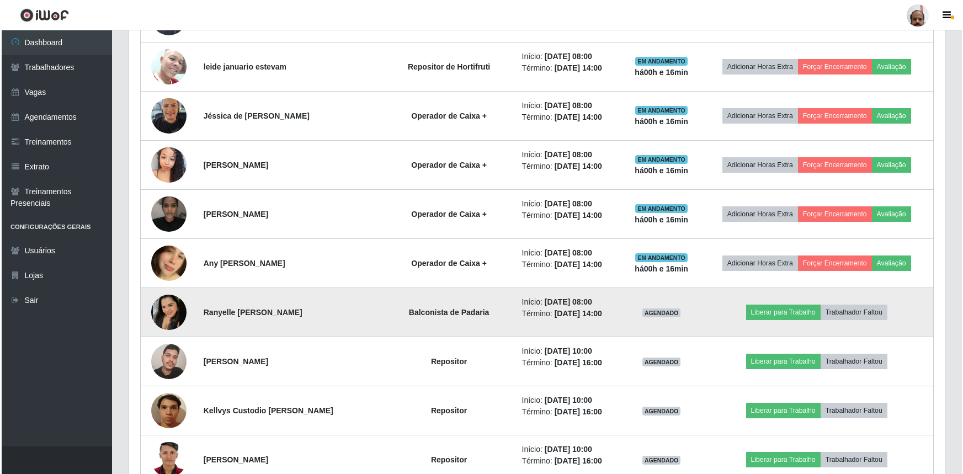
scroll to position [714, 0]
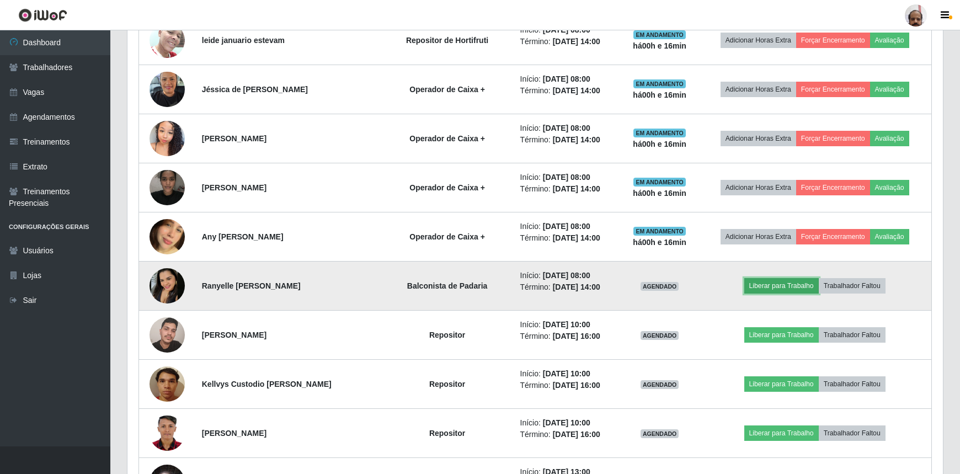
click at [802, 282] on button "Liberar para Trabalho" at bounding box center [781, 285] width 74 height 15
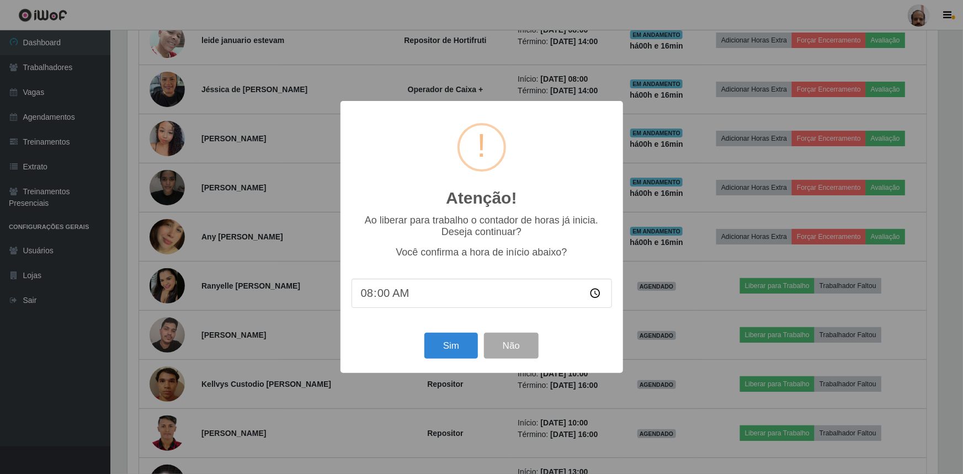
click at [381, 293] on input "08:00" at bounding box center [482, 293] width 260 height 29
type input "08:16"
click at [454, 344] on button "Sim" at bounding box center [451, 346] width 54 height 26
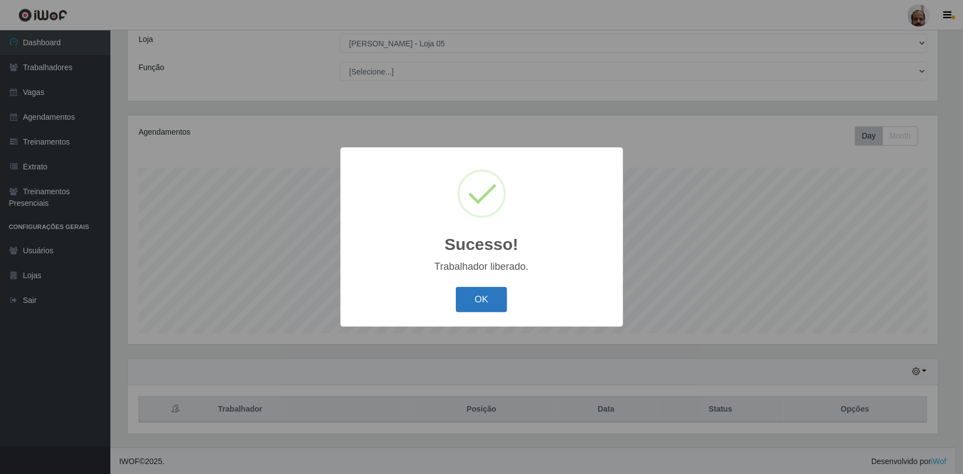
click at [478, 301] on button "OK" at bounding box center [481, 300] width 51 height 26
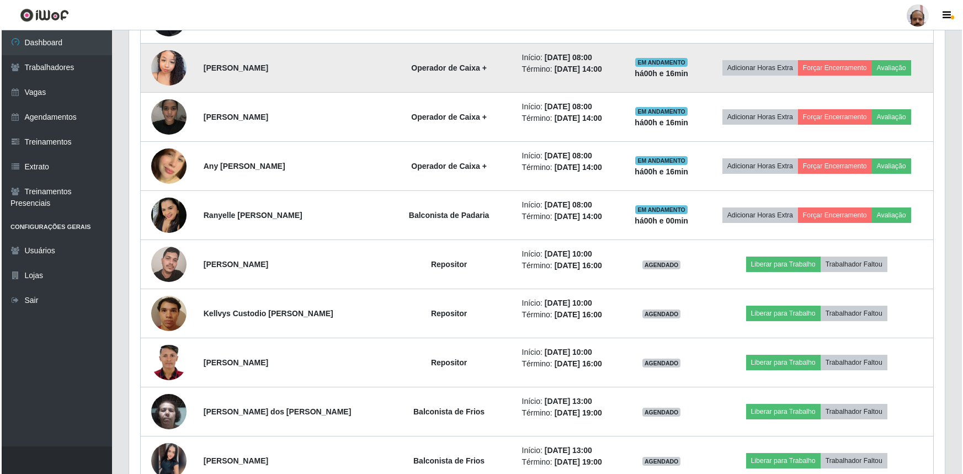
scroll to position [814, 0]
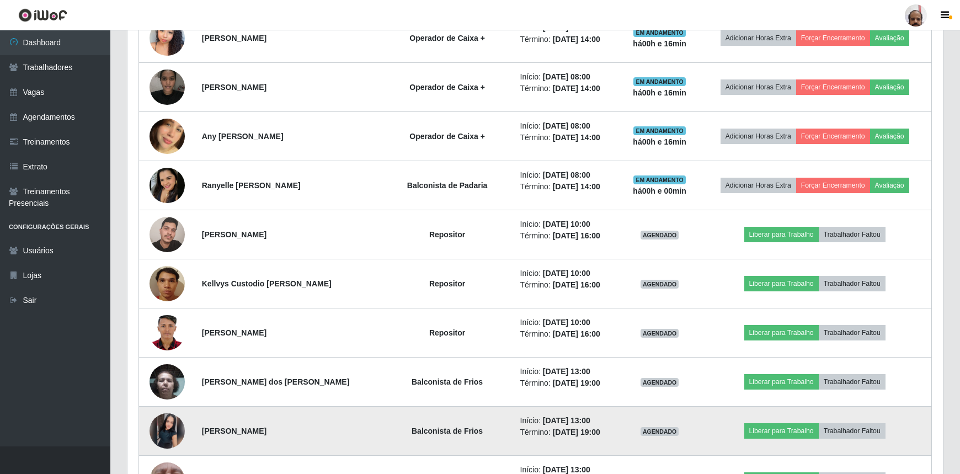
click at [168, 424] on img at bounding box center [167, 430] width 35 height 35
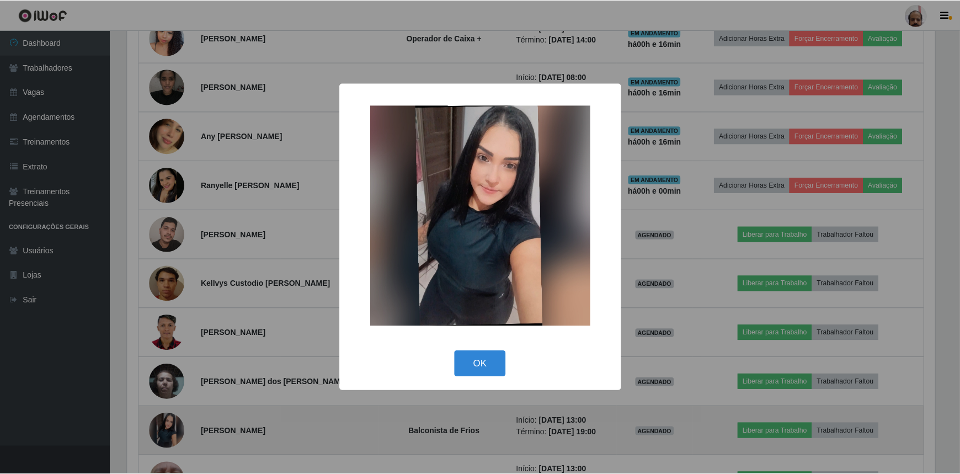
scroll to position [229, 811]
click at [168, 424] on div "× OK Cancel" at bounding box center [481, 237] width 963 height 474
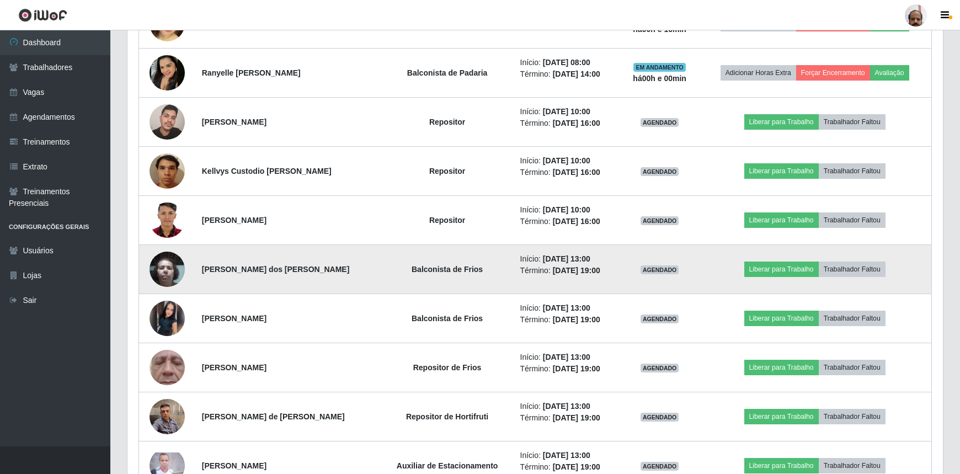
scroll to position [965, 0]
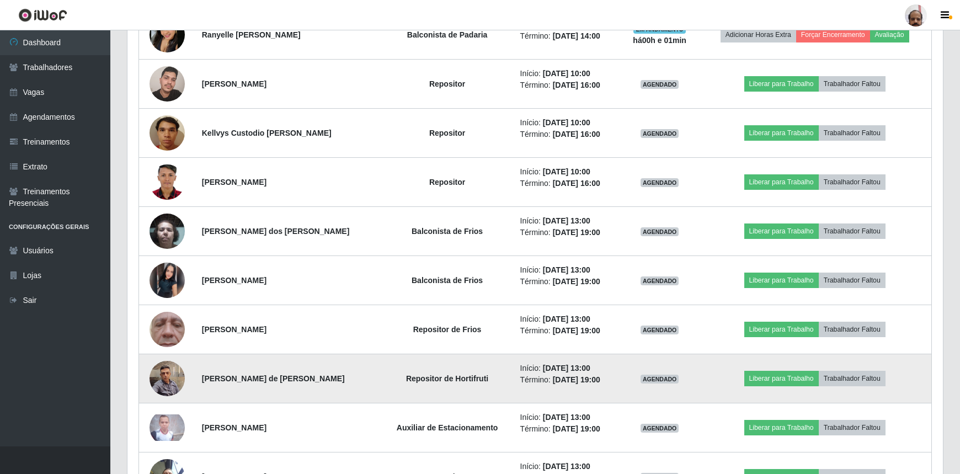
click at [169, 374] on img at bounding box center [167, 378] width 35 height 47
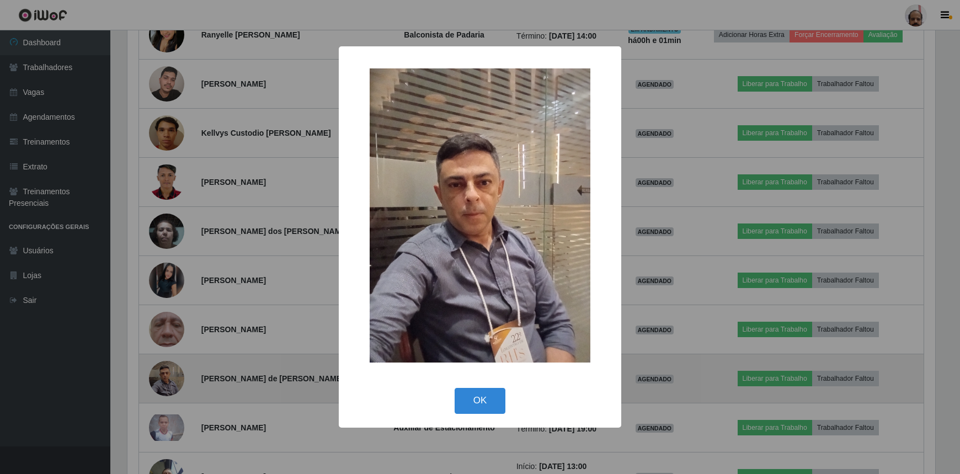
scroll to position [229, 811]
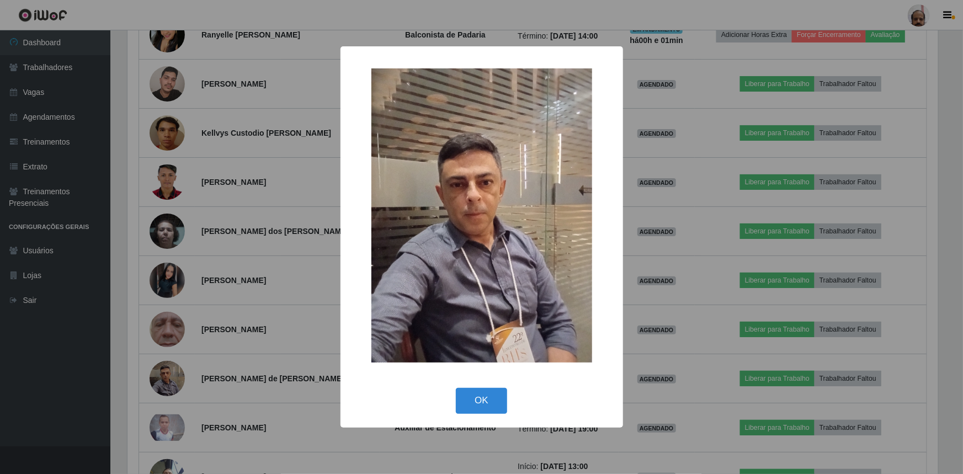
click at [171, 374] on div "× OK Cancel" at bounding box center [481, 237] width 963 height 474
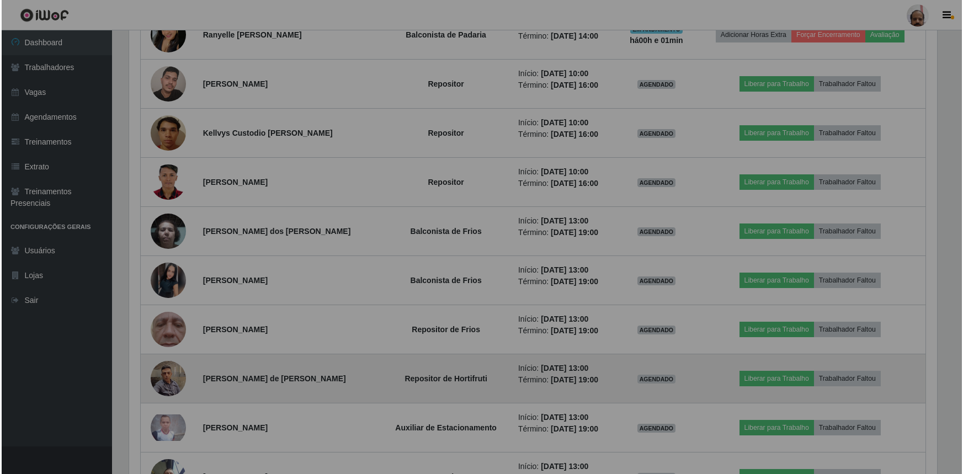
scroll to position [229, 816]
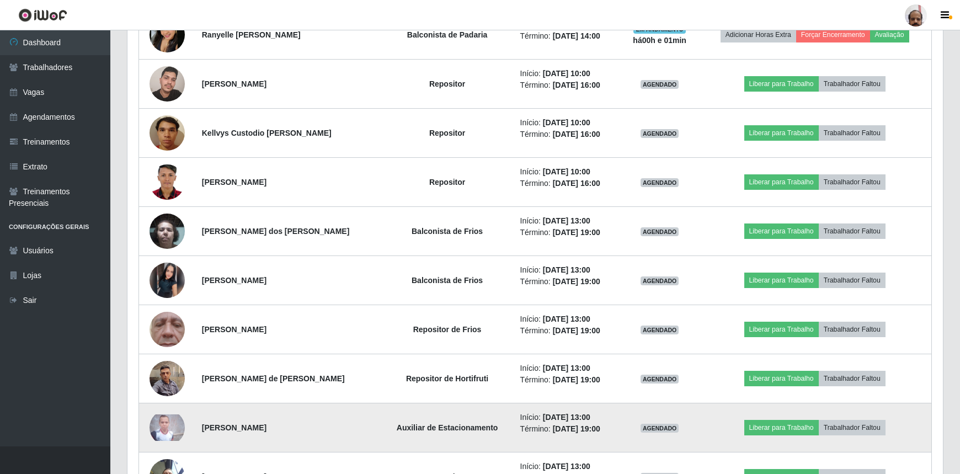
click at [178, 419] on img at bounding box center [167, 427] width 35 height 26
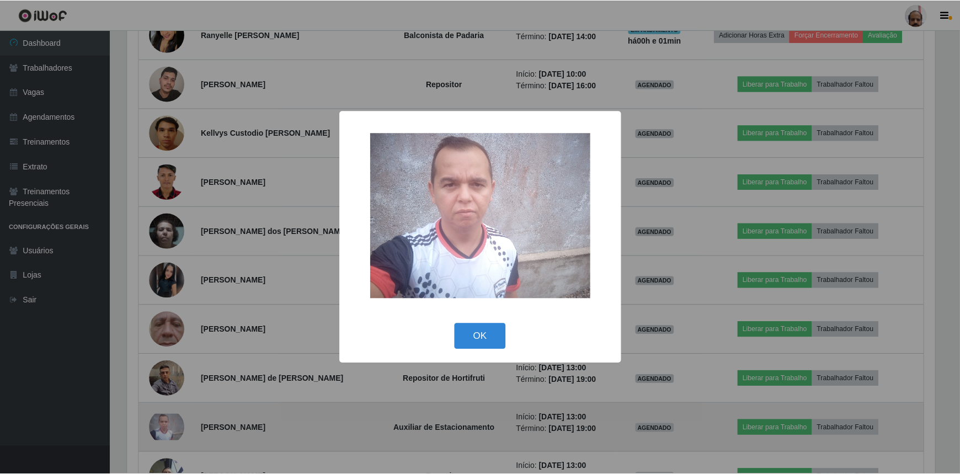
scroll to position [229, 811]
click at [178, 419] on div "× OK Cancel" at bounding box center [481, 237] width 963 height 474
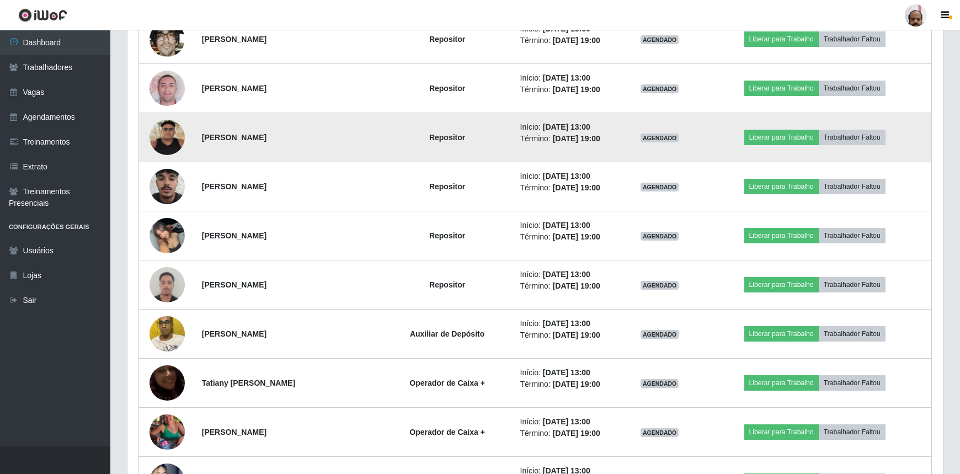
scroll to position [1466, 0]
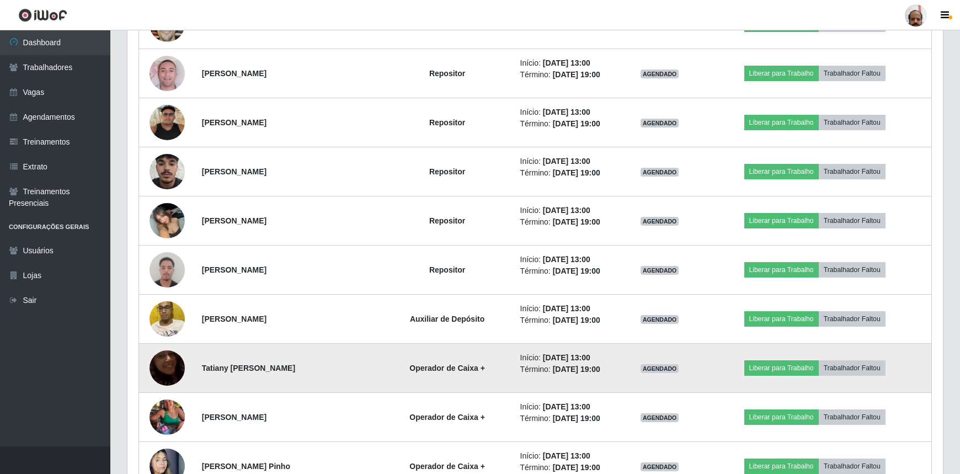
click at [163, 363] on img at bounding box center [167, 368] width 35 height 63
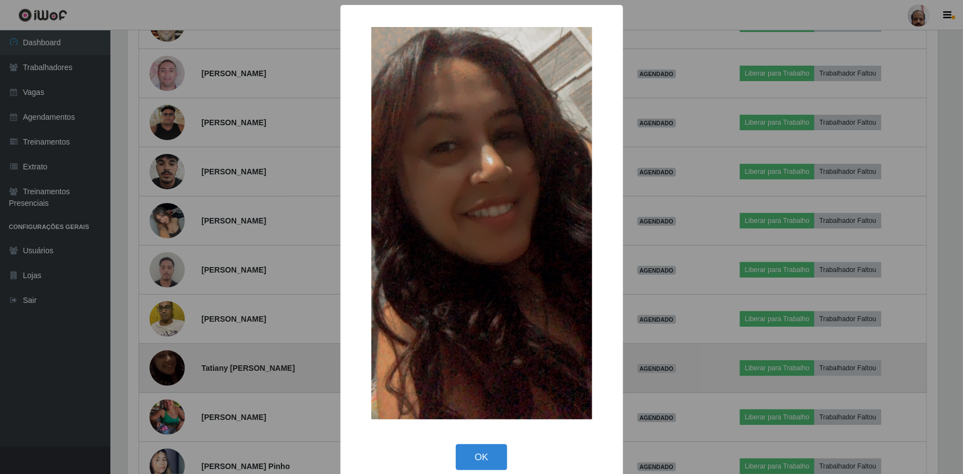
click at [163, 363] on div "× OK Cancel" at bounding box center [481, 237] width 963 height 474
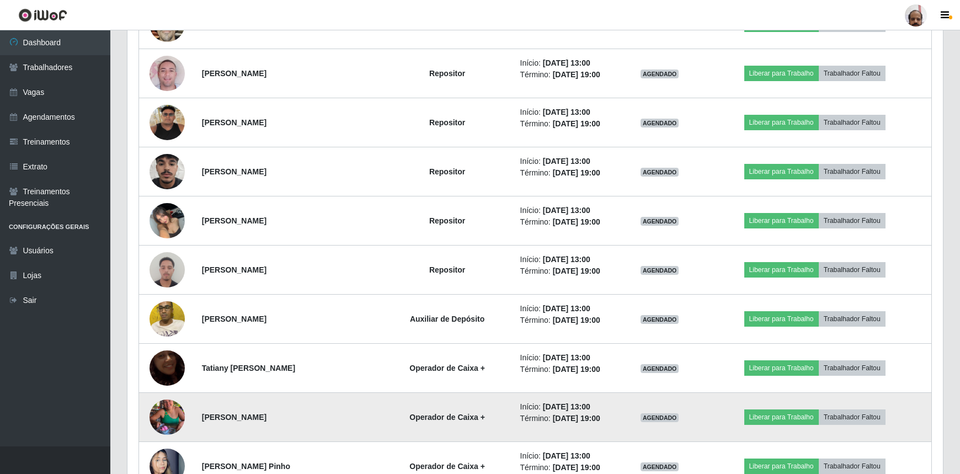
scroll to position [229, 816]
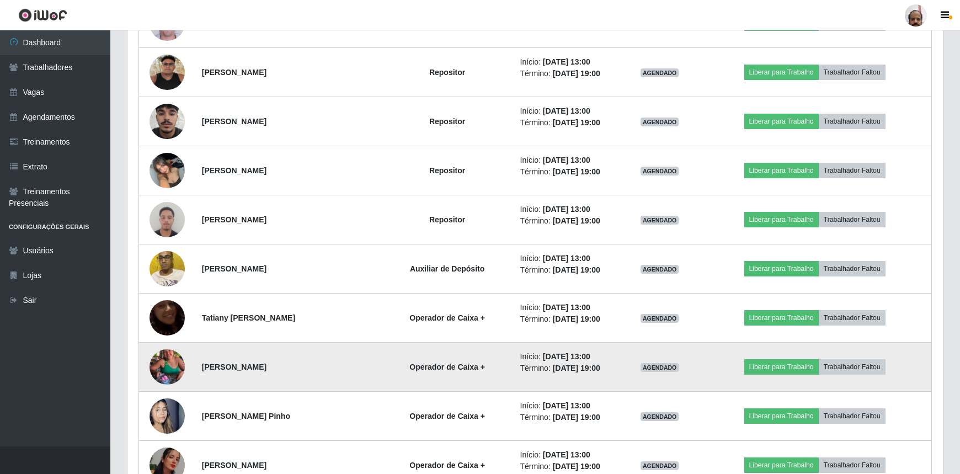
click at [170, 373] on img at bounding box center [167, 367] width 35 height 63
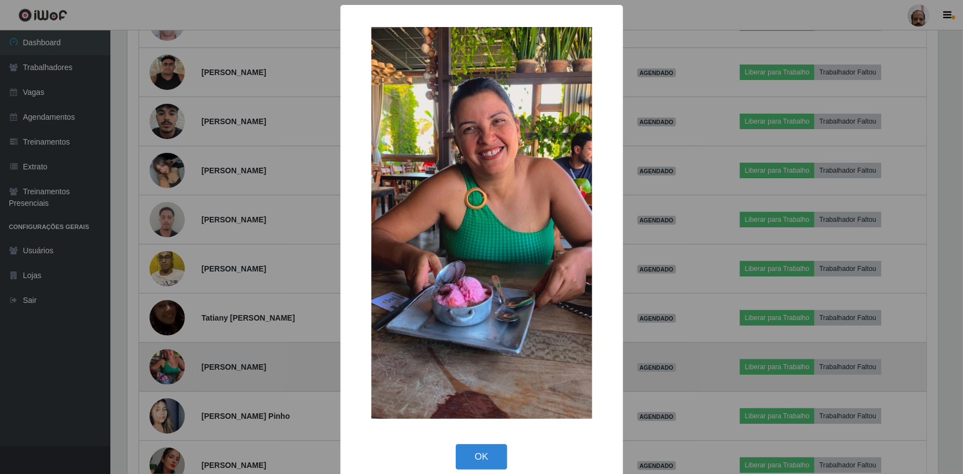
click at [170, 373] on div "× OK Cancel" at bounding box center [481, 237] width 963 height 474
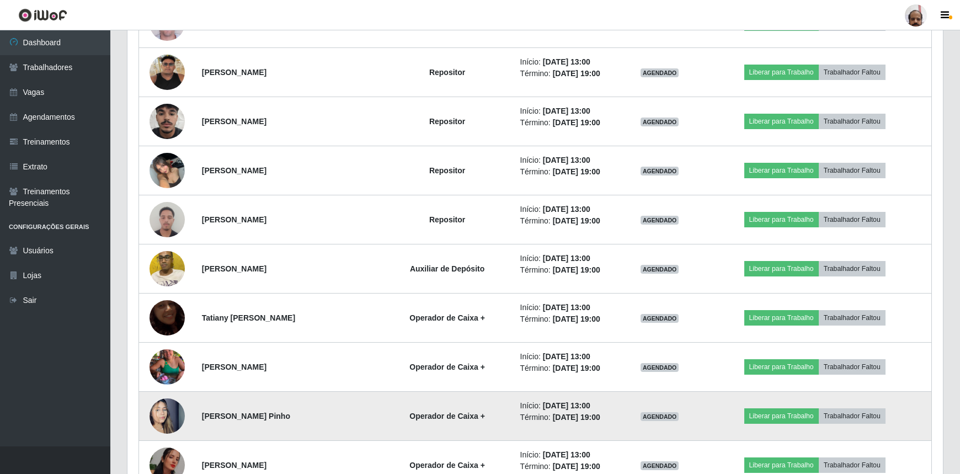
click at [171, 418] on img at bounding box center [167, 416] width 35 height 63
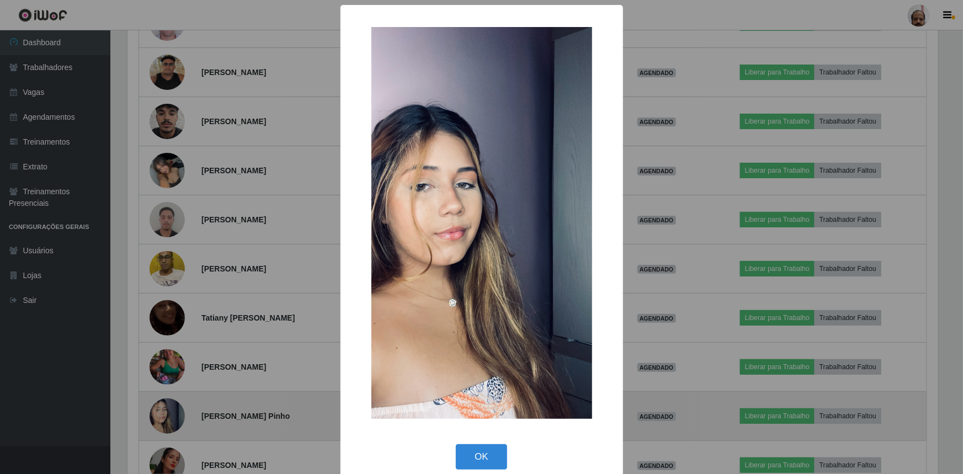
click at [171, 418] on div "× OK Cancel" at bounding box center [481, 237] width 963 height 474
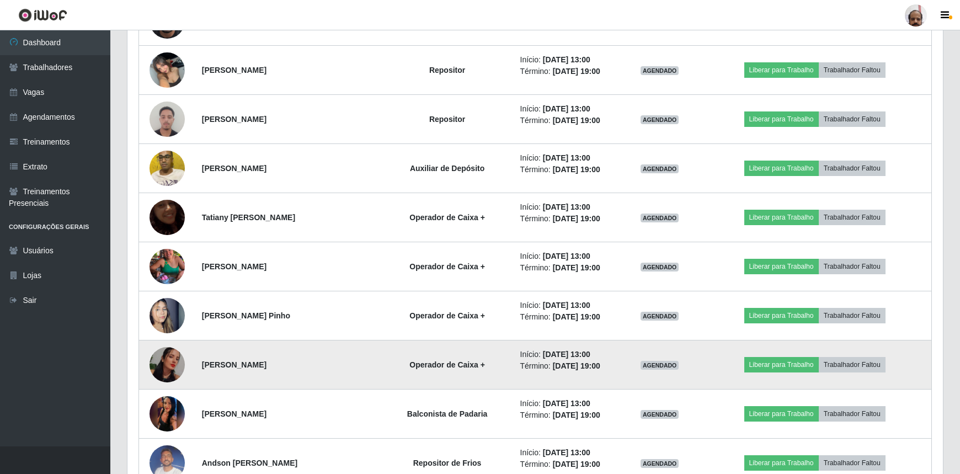
click at [169, 364] on img at bounding box center [167, 364] width 35 height 35
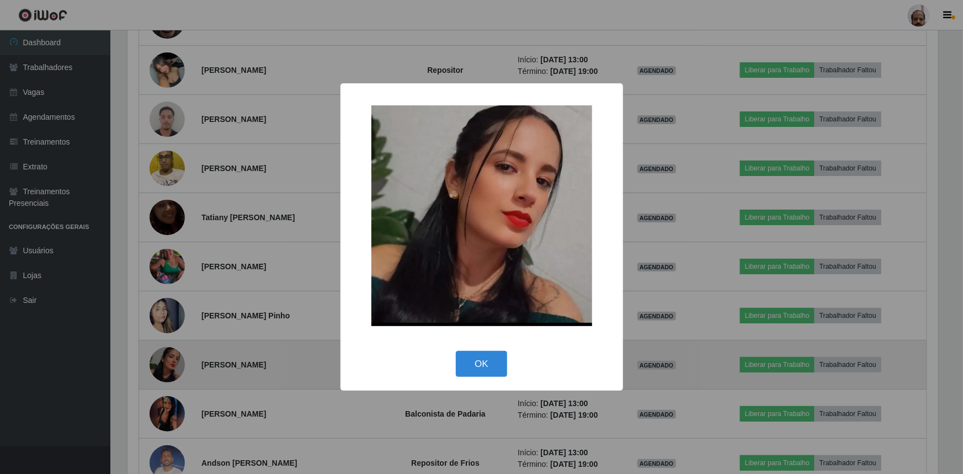
click at [169, 364] on div "× OK Cancel" at bounding box center [481, 237] width 963 height 474
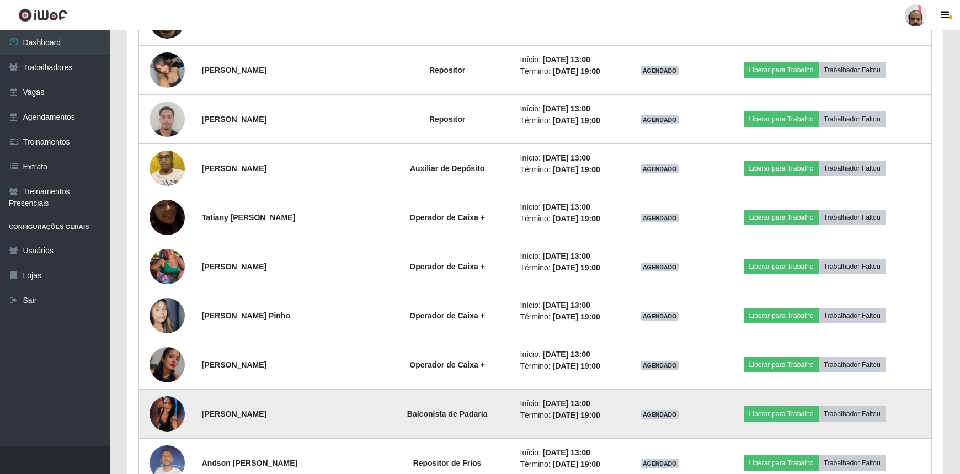
click at [169, 402] on img at bounding box center [167, 414] width 35 height 78
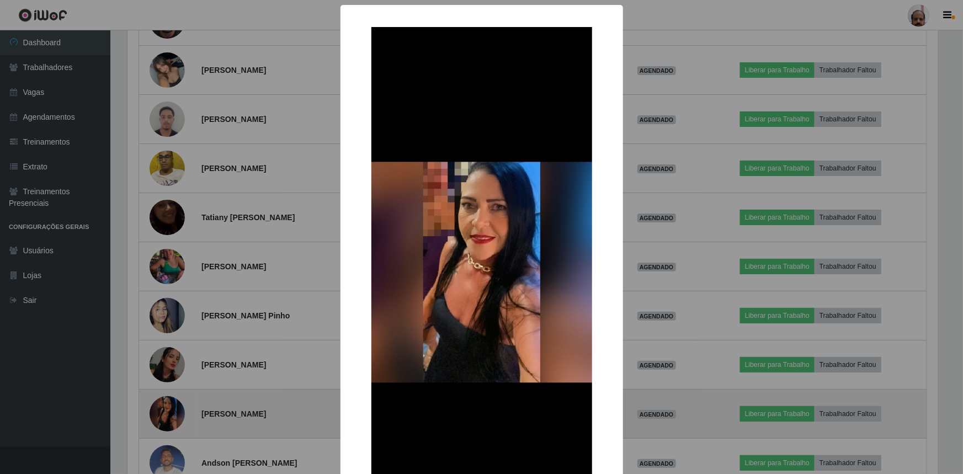
click at [169, 402] on div "× OK Cancel" at bounding box center [481, 237] width 963 height 474
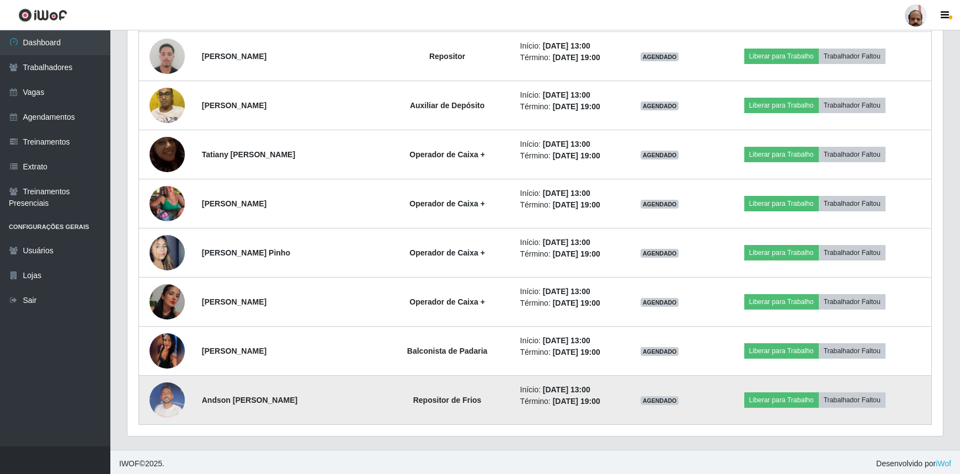
click at [171, 401] on img at bounding box center [167, 399] width 35 height 47
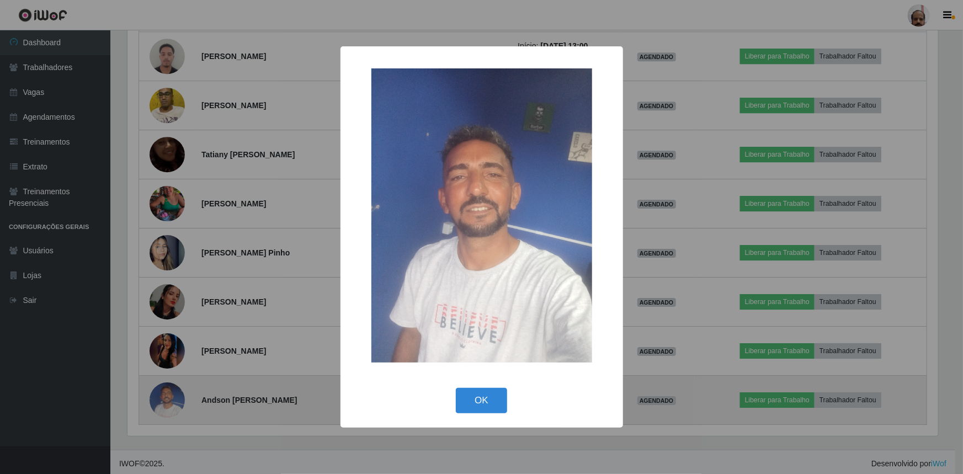
click at [171, 401] on div "× OK Cancel" at bounding box center [481, 237] width 963 height 474
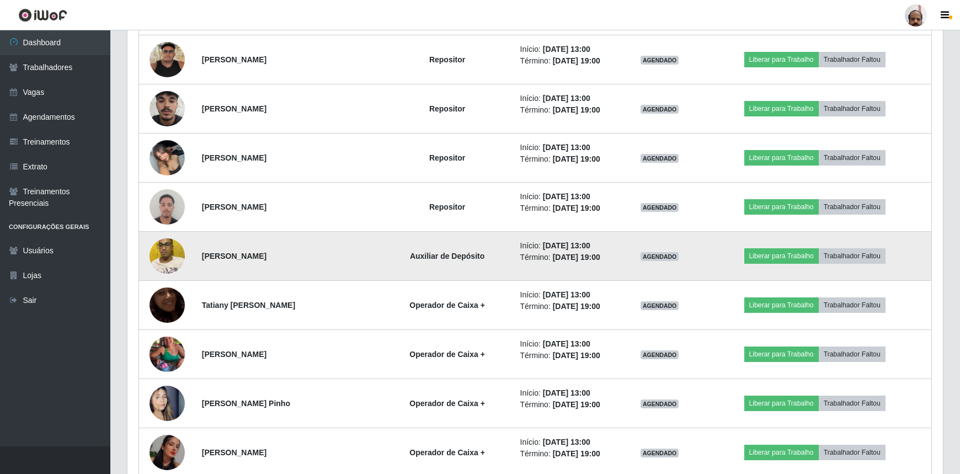
click at [177, 257] on img at bounding box center [167, 256] width 35 height 63
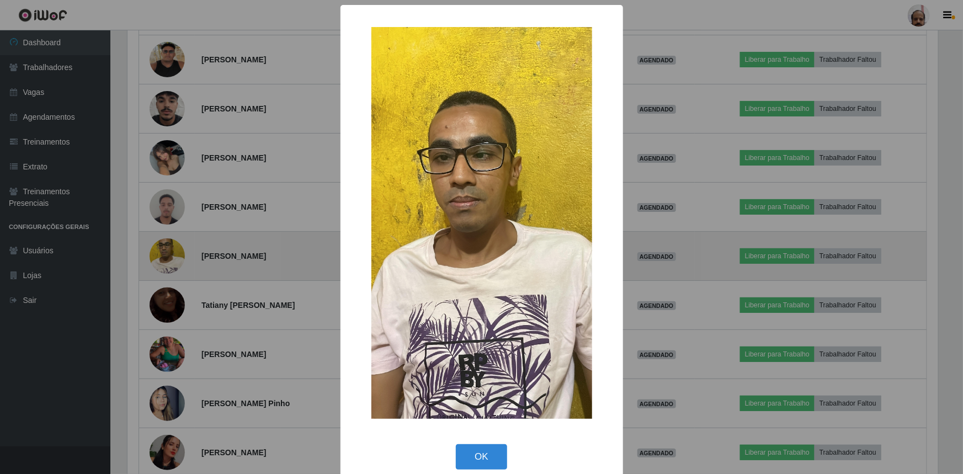
click at [177, 257] on div "× OK Cancel" at bounding box center [481, 237] width 963 height 474
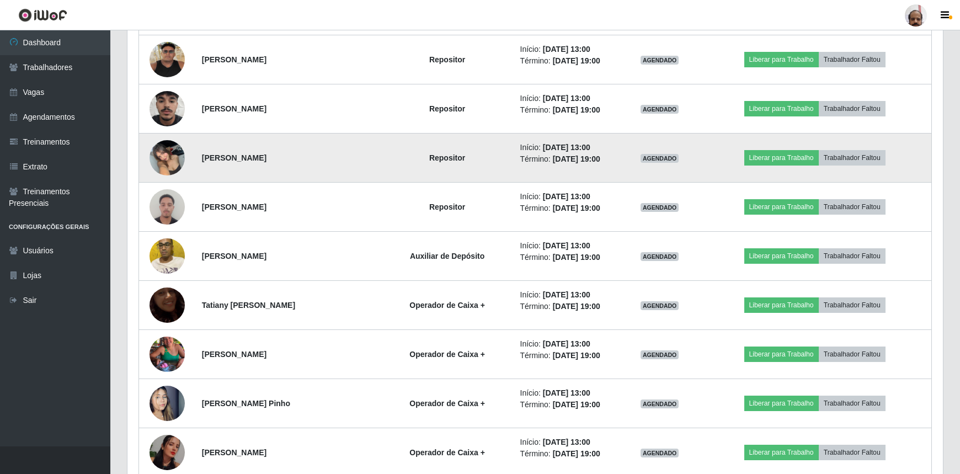
click at [176, 149] on img at bounding box center [167, 157] width 35 height 47
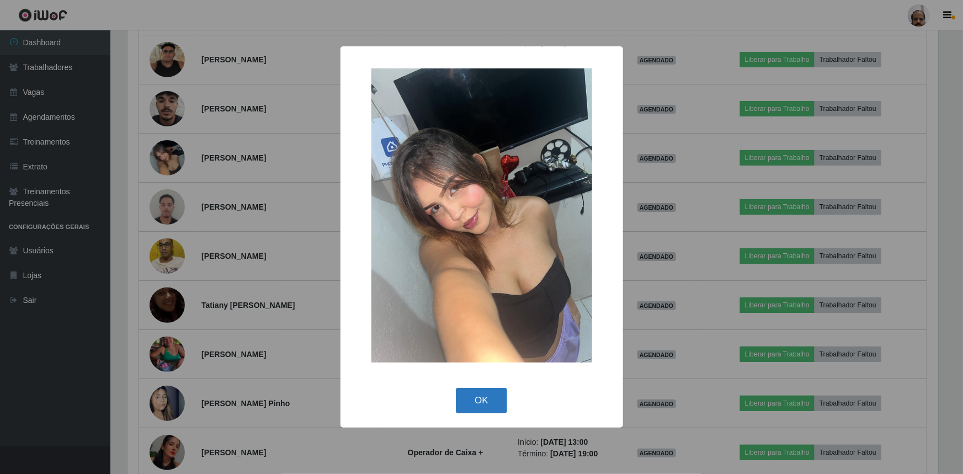
click at [486, 408] on button "OK" at bounding box center [481, 401] width 51 height 26
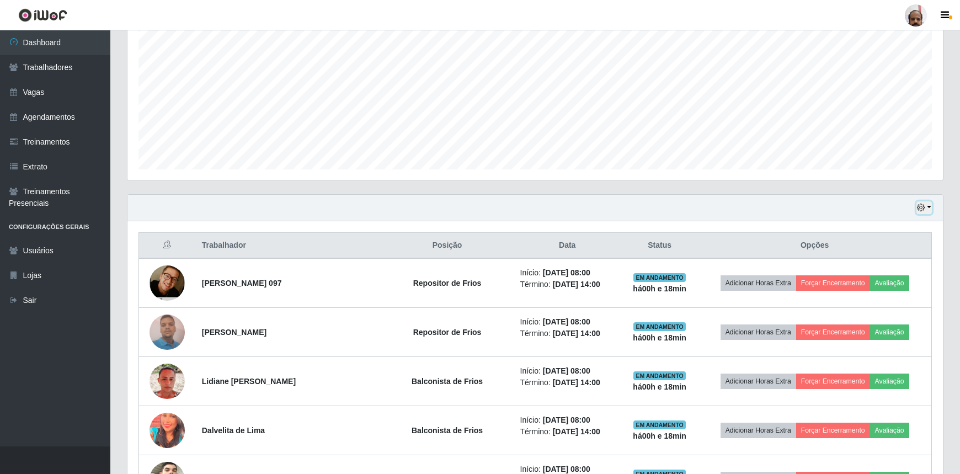
click at [930, 204] on button "button" at bounding box center [924, 207] width 15 height 13
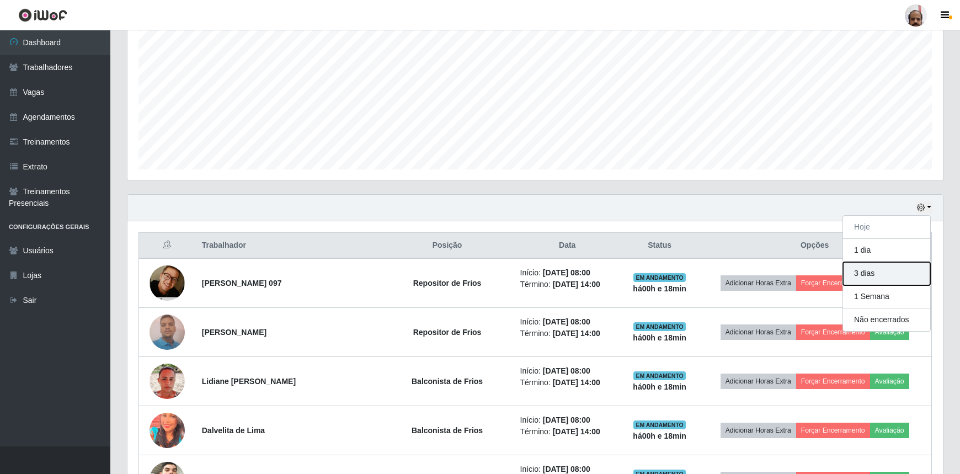
click at [886, 277] on button "3 dias" at bounding box center [886, 273] width 87 height 23
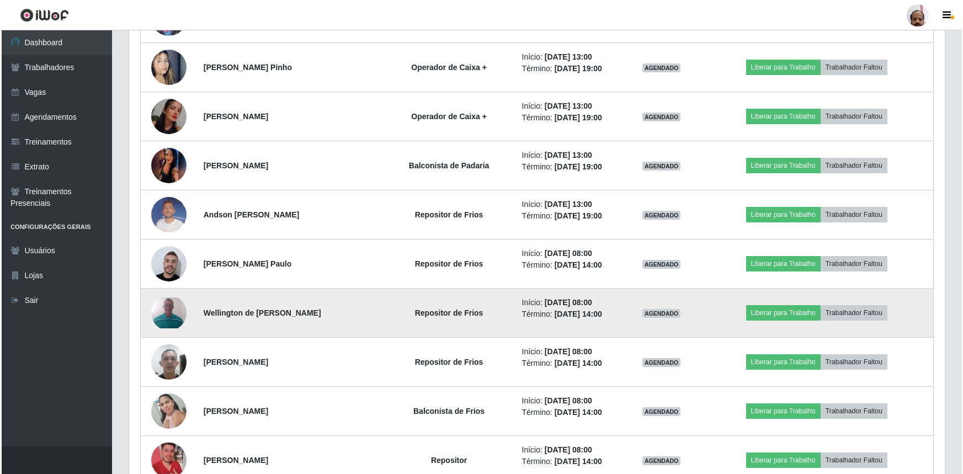
scroll to position [1931, 0]
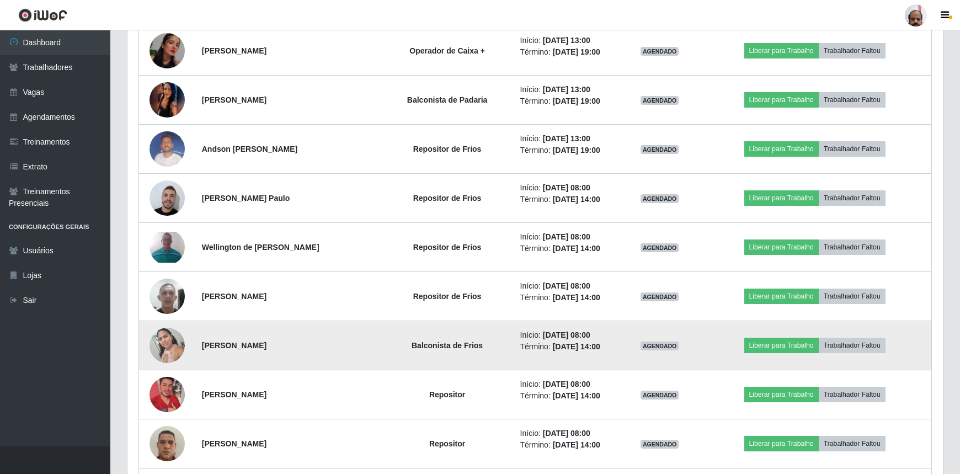
click at [164, 347] on img at bounding box center [167, 345] width 35 height 47
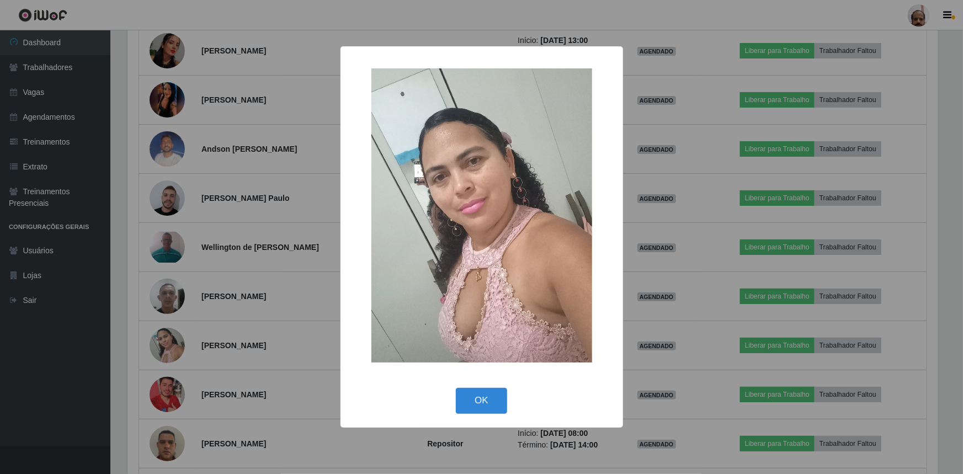
click at [165, 347] on div "× OK Cancel" at bounding box center [481, 237] width 963 height 474
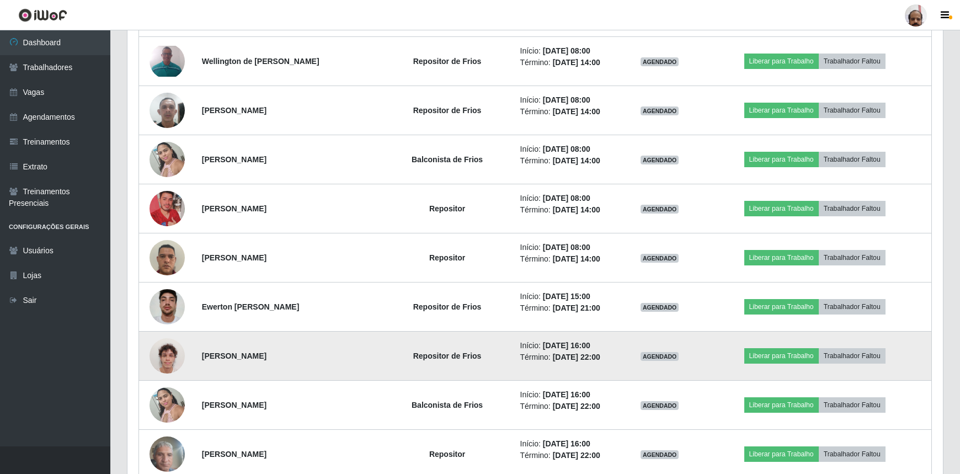
scroll to position [2131, 0]
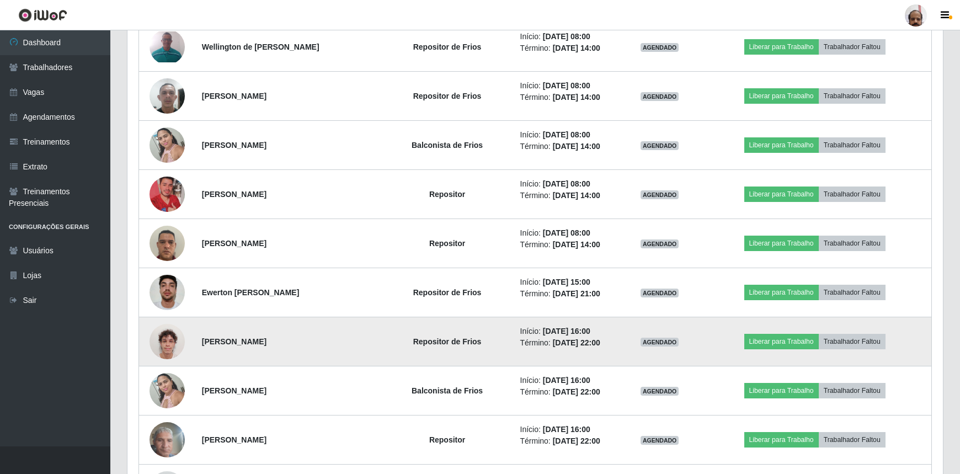
click at [174, 331] on img at bounding box center [167, 341] width 35 height 47
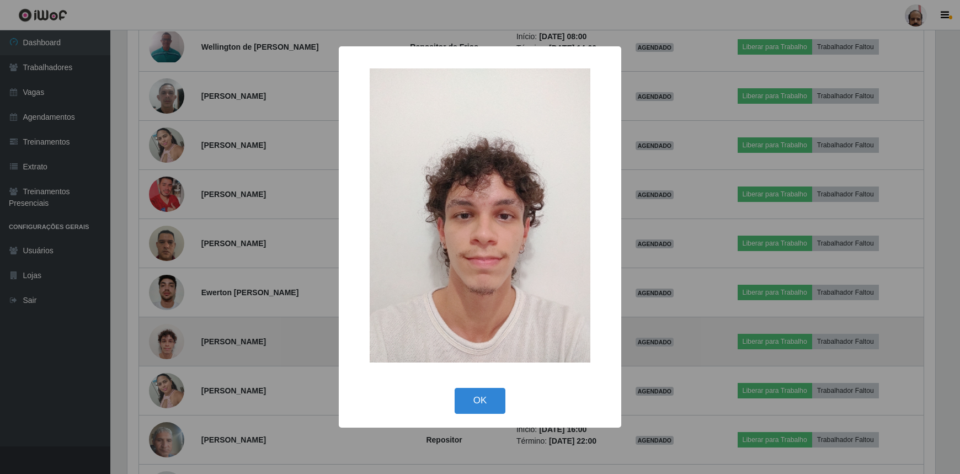
scroll to position [229, 811]
click at [174, 331] on div "× OK Cancel" at bounding box center [481, 237] width 963 height 474
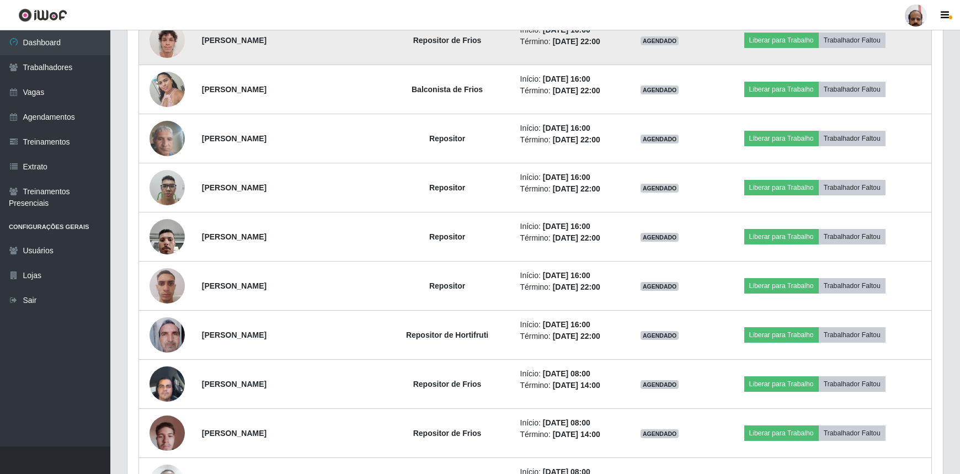
scroll to position [2483, 0]
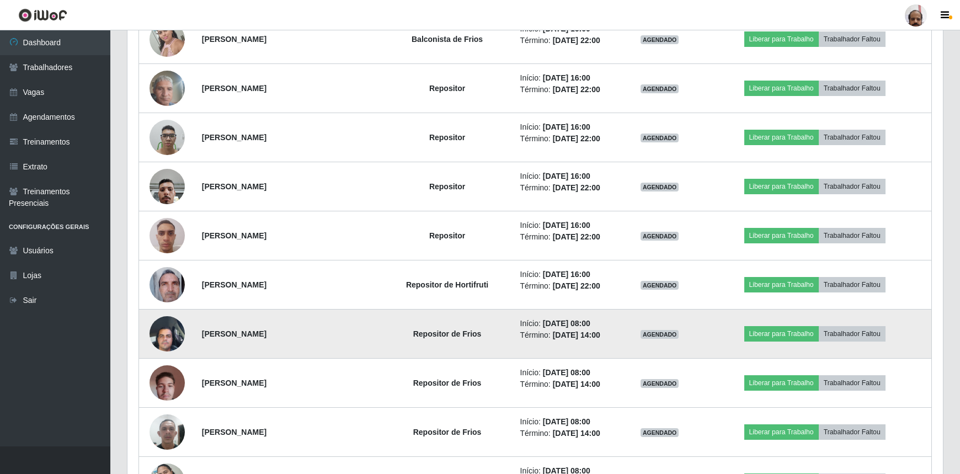
click at [172, 328] on img at bounding box center [167, 333] width 35 height 47
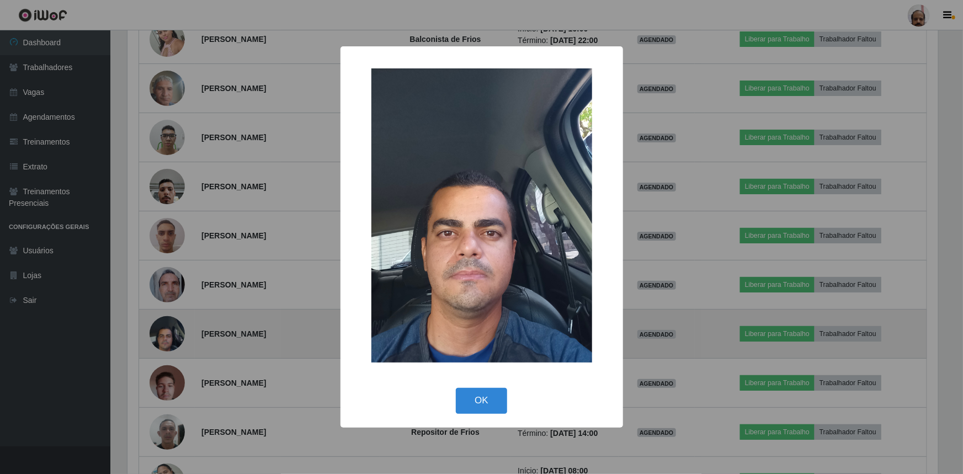
click at [172, 328] on div "× OK Cancel" at bounding box center [481, 237] width 963 height 474
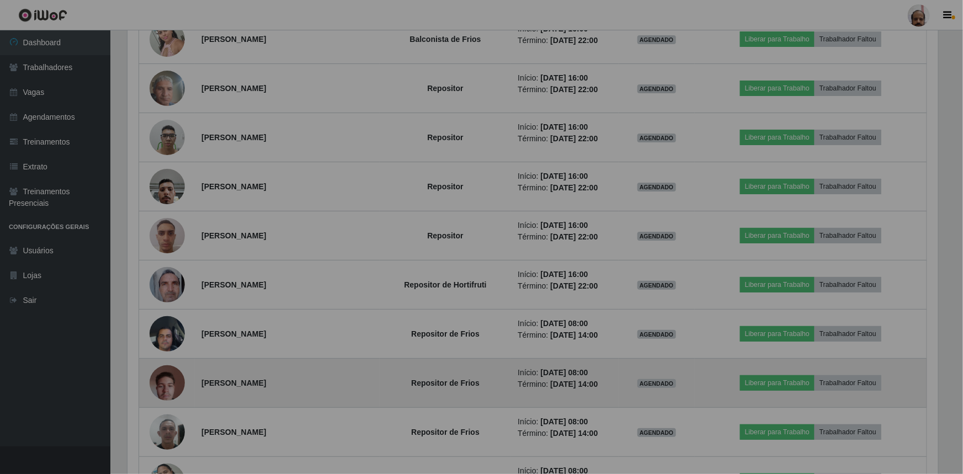
scroll to position [229, 816]
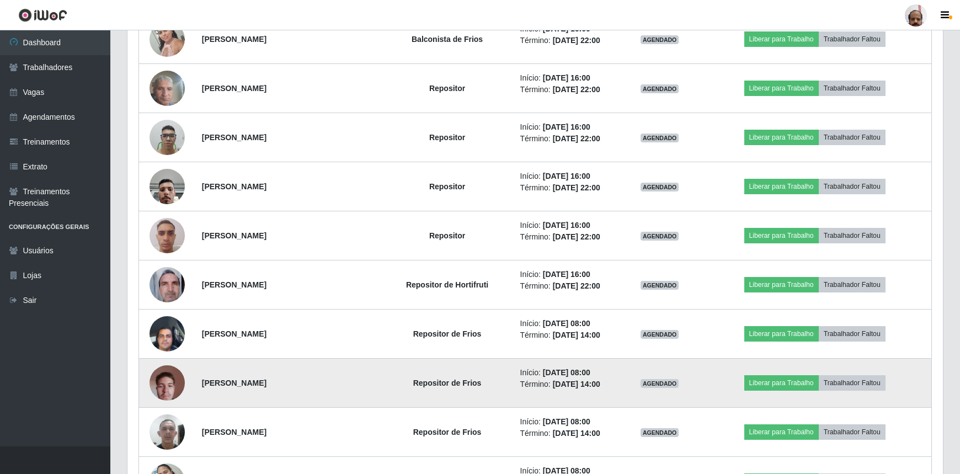
click at [171, 368] on img at bounding box center [167, 382] width 35 height 47
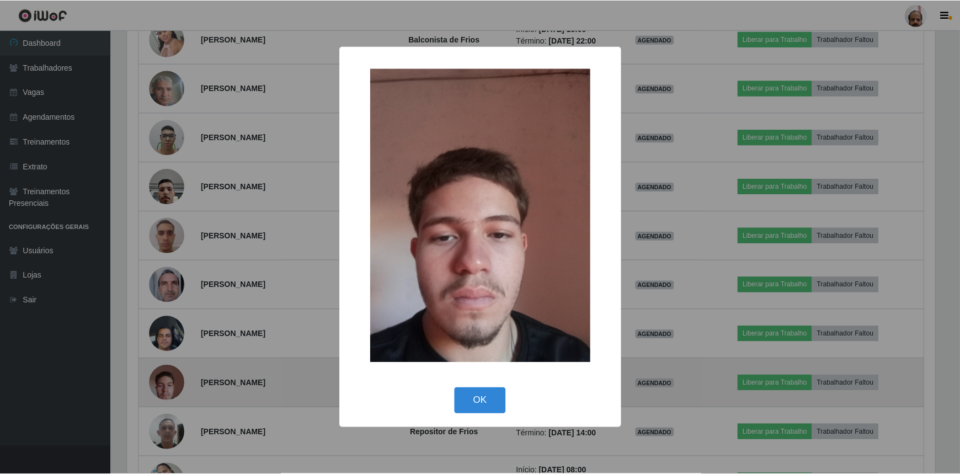
scroll to position [229, 811]
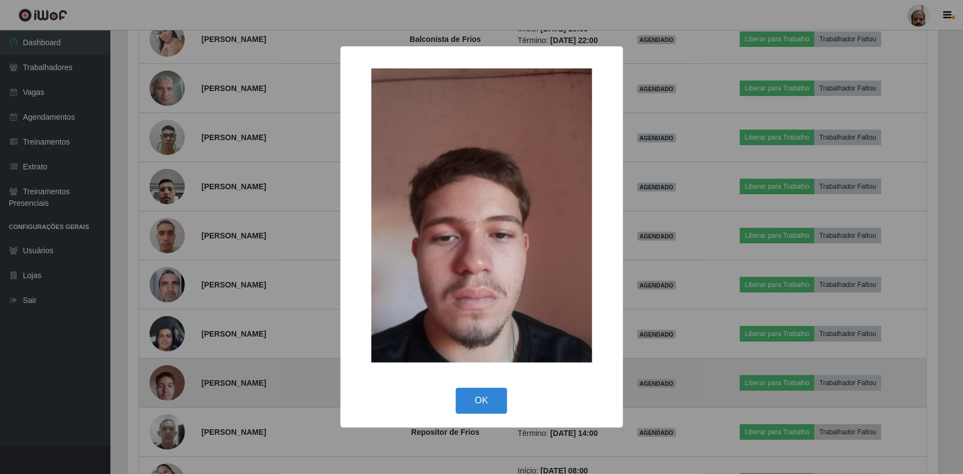
click at [171, 368] on div "× OK Cancel" at bounding box center [481, 237] width 963 height 474
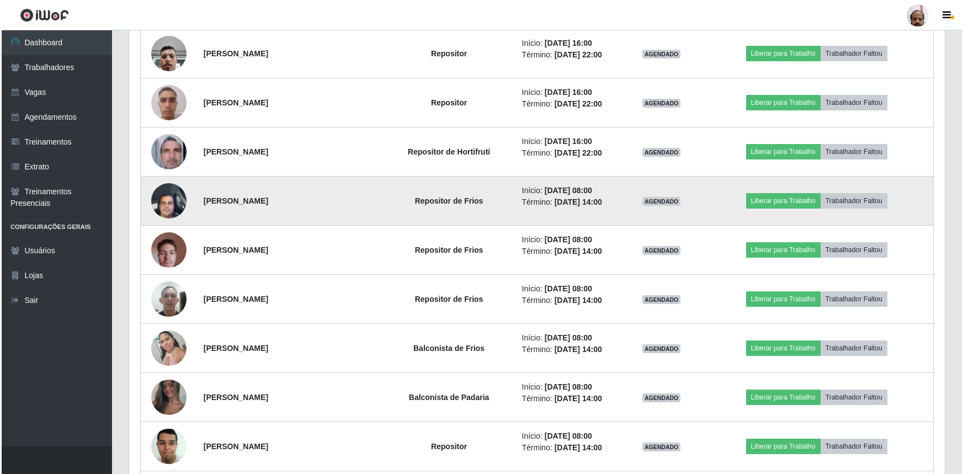
scroll to position [2633, 0]
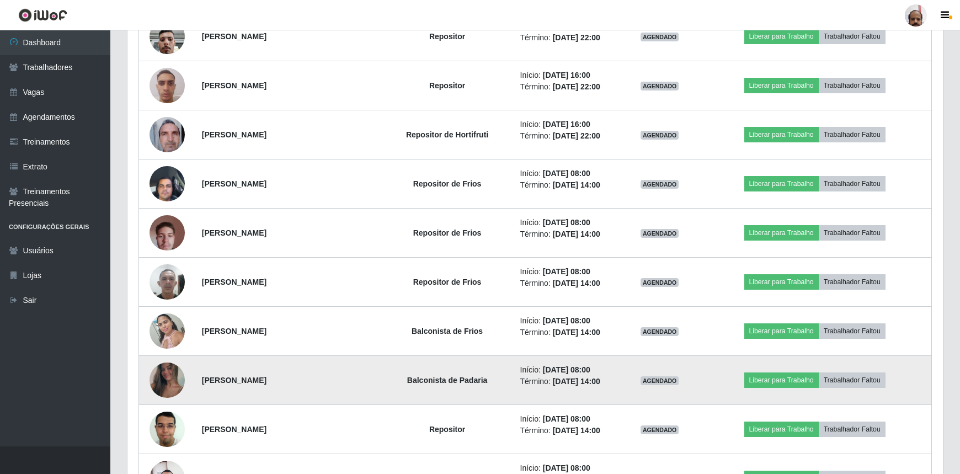
click at [178, 368] on img at bounding box center [167, 380] width 35 height 78
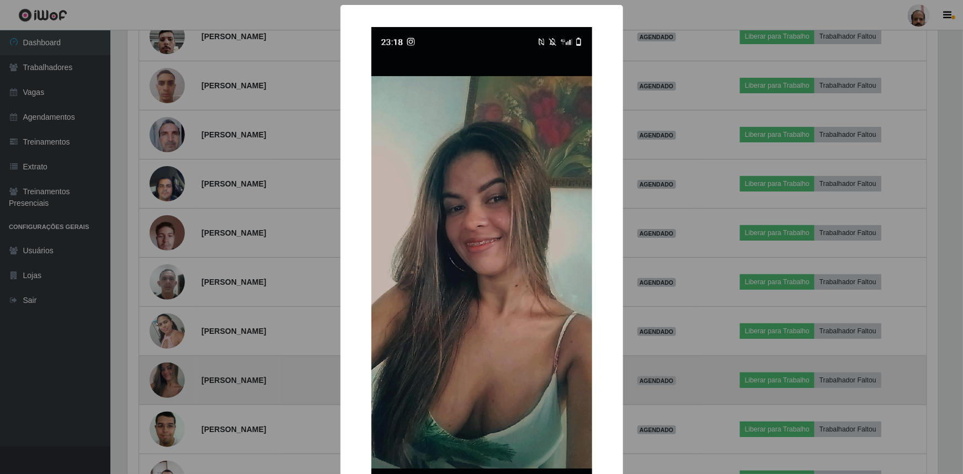
click at [178, 368] on div "× OK Cancel" at bounding box center [481, 237] width 963 height 474
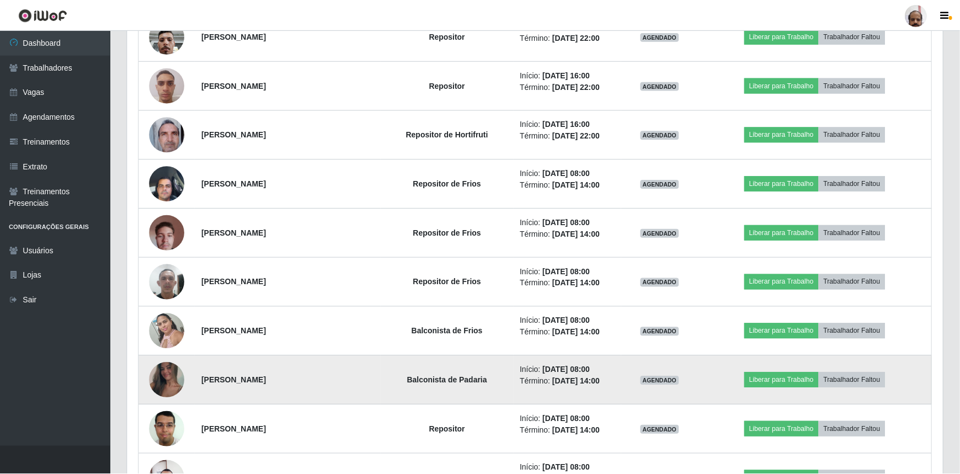
scroll to position [229, 816]
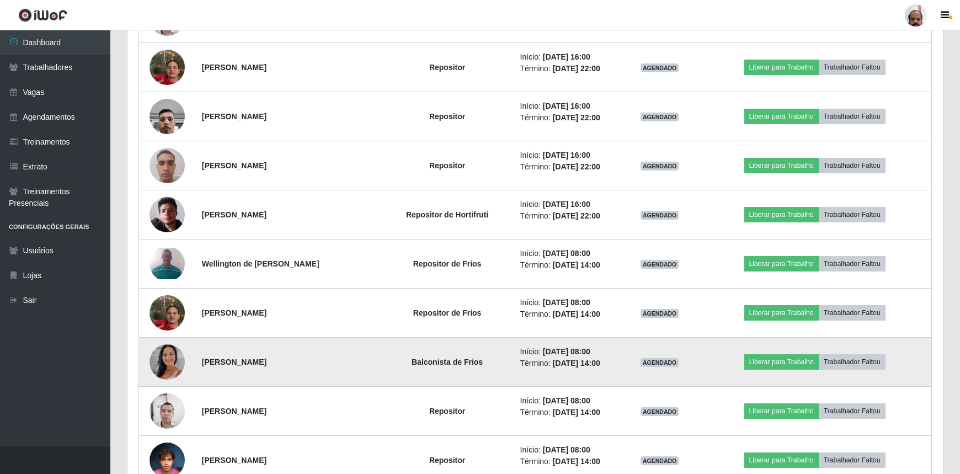
click at [168, 356] on img at bounding box center [167, 362] width 35 height 63
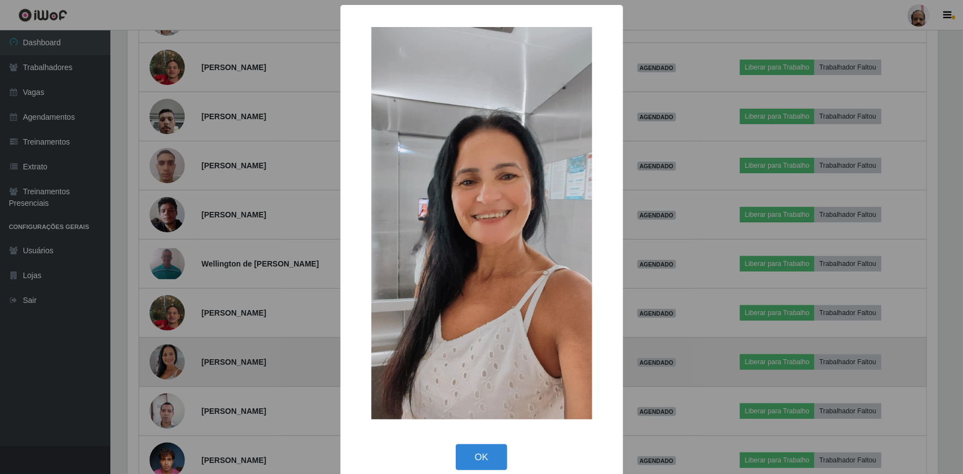
click at [168, 356] on div "× OK Cancel" at bounding box center [481, 237] width 963 height 474
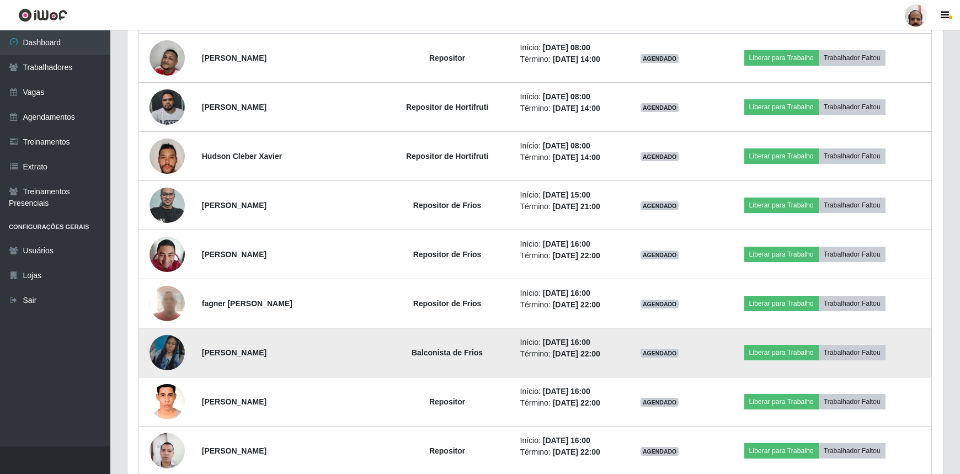
click at [168, 353] on img at bounding box center [167, 352] width 35 height 63
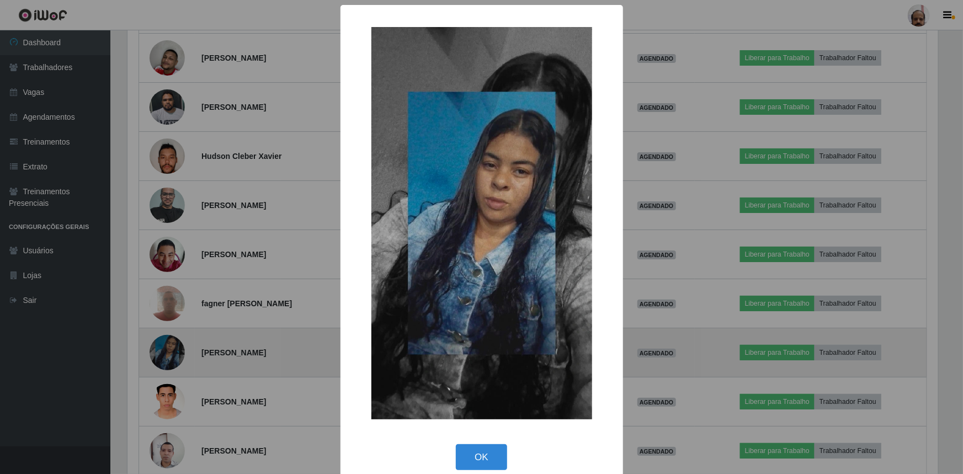
click at [168, 353] on div "× OK Cancel" at bounding box center [481, 237] width 963 height 474
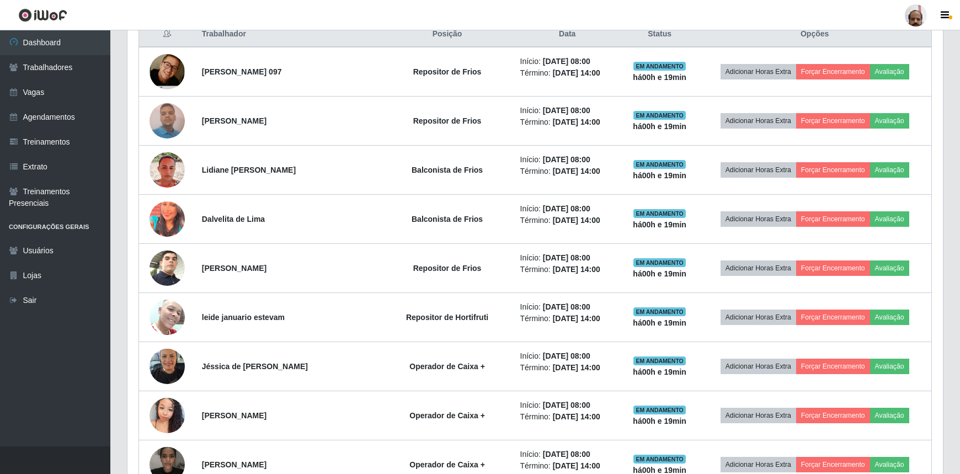
scroll to position [370, 0]
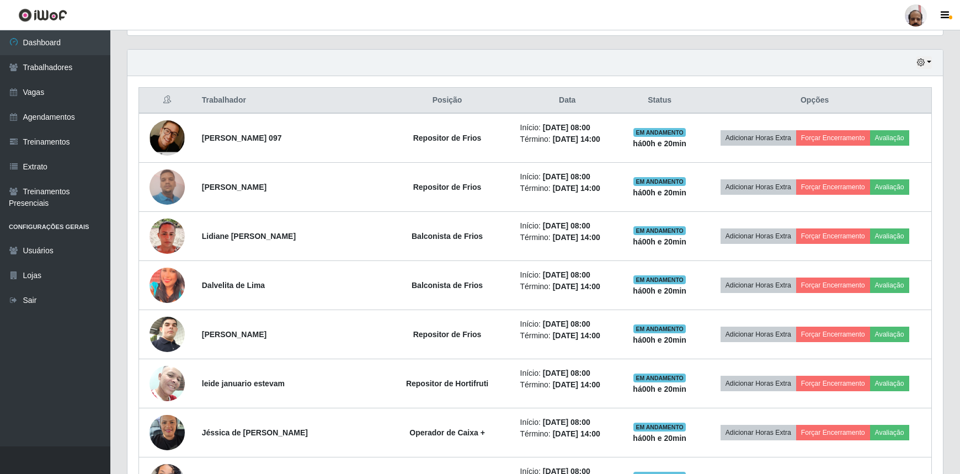
click at [822, 98] on th "Opções" at bounding box center [814, 101] width 233 height 26
click at [913, 18] on div at bounding box center [916, 15] width 22 height 22
click at [877, 39] on button "Perfil" at bounding box center [894, 39] width 99 height 23
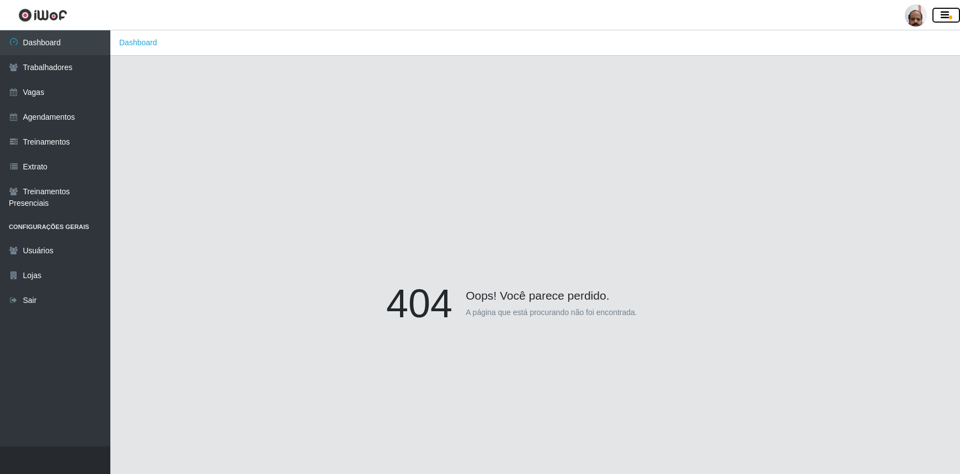
click at [943, 16] on icon "button" at bounding box center [945, 15] width 8 height 10
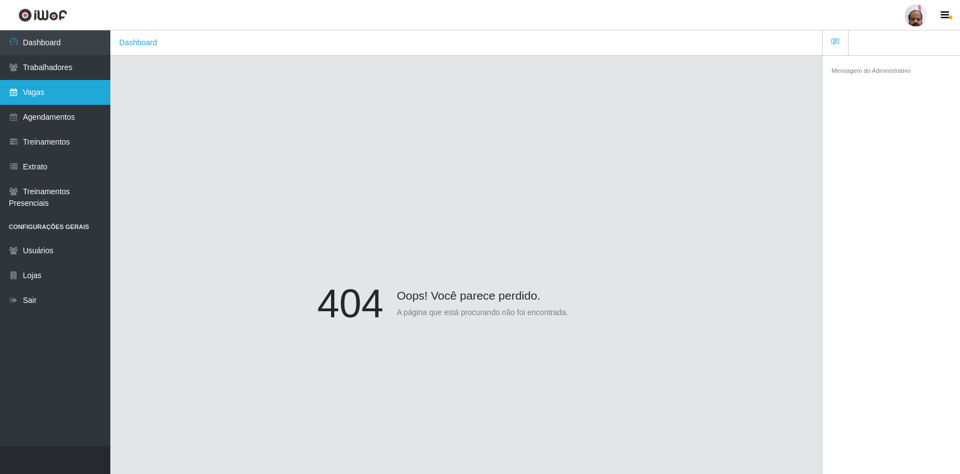
click at [41, 85] on link "Vagas" at bounding box center [55, 92] width 110 height 25
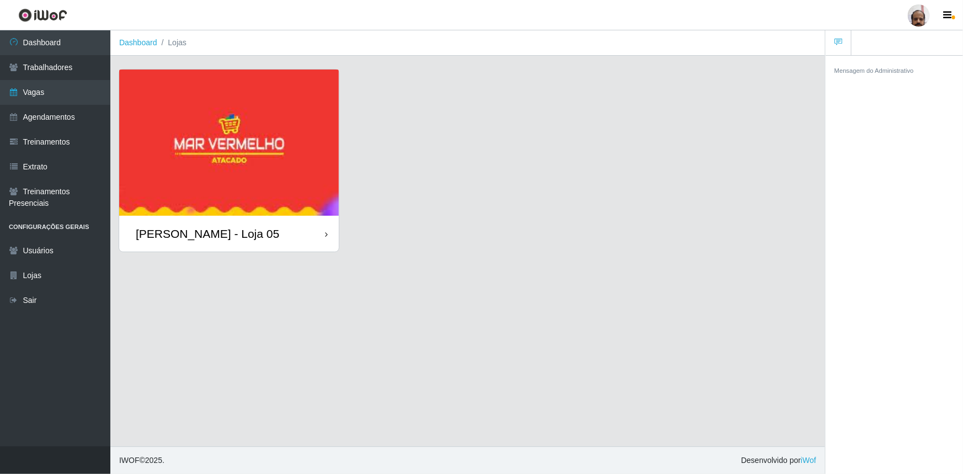
click at [326, 237] on icon at bounding box center [326, 235] width 3 height 8
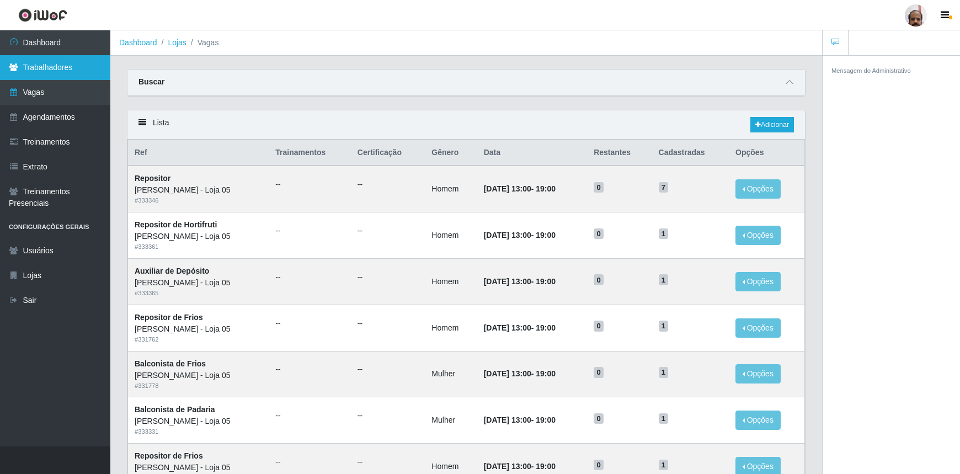
click at [82, 66] on link "Trabalhadores" at bounding box center [55, 67] width 110 height 25
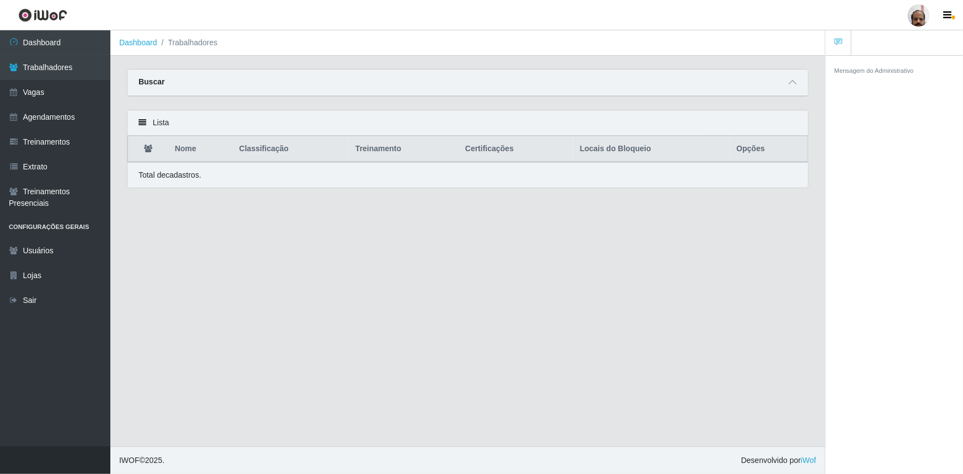
click at [184, 44] on li "Trabalhadores" at bounding box center [187, 43] width 61 height 12
click at [145, 42] on link "Dashboard" at bounding box center [138, 42] width 38 height 9
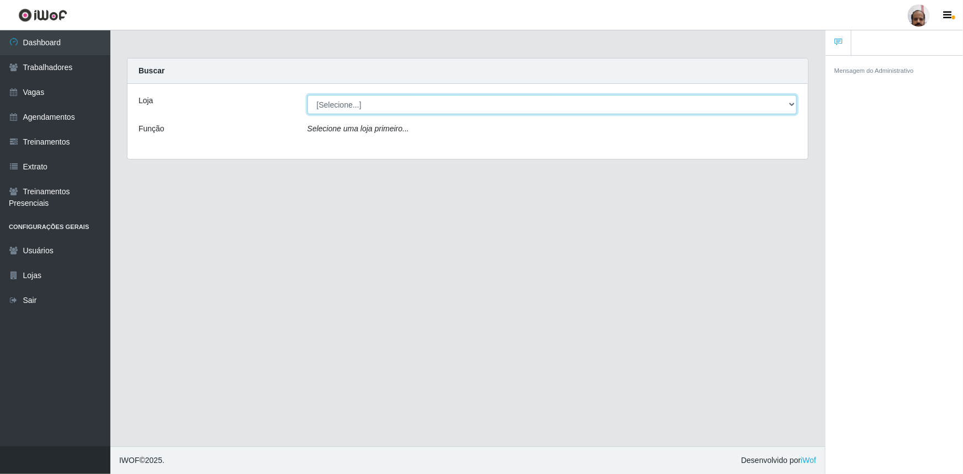
click at [789, 106] on select "[Selecione...] Mar Vermelho - Loja 05" at bounding box center [551, 104] width 489 height 19
select select "252"
click at [307, 95] on select "[Selecione...] Mar Vermelho - Loja 05" at bounding box center [551, 104] width 489 height 19
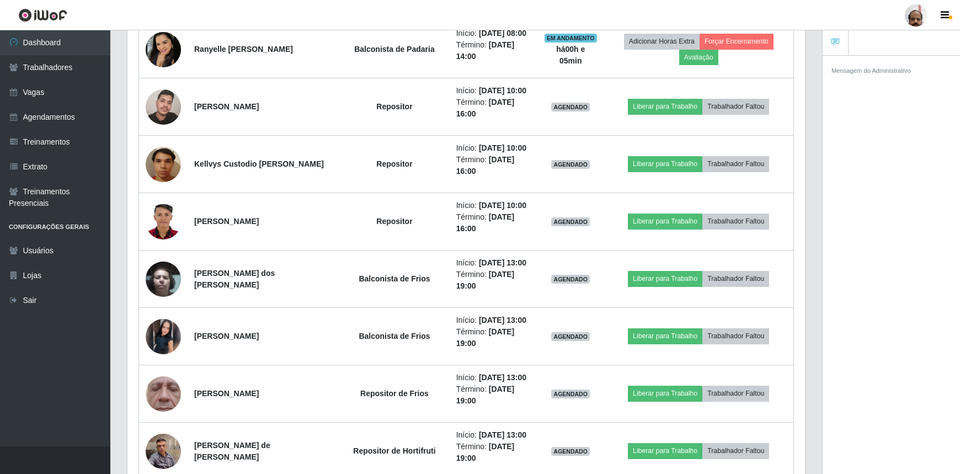
scroll to position [1053, 0]
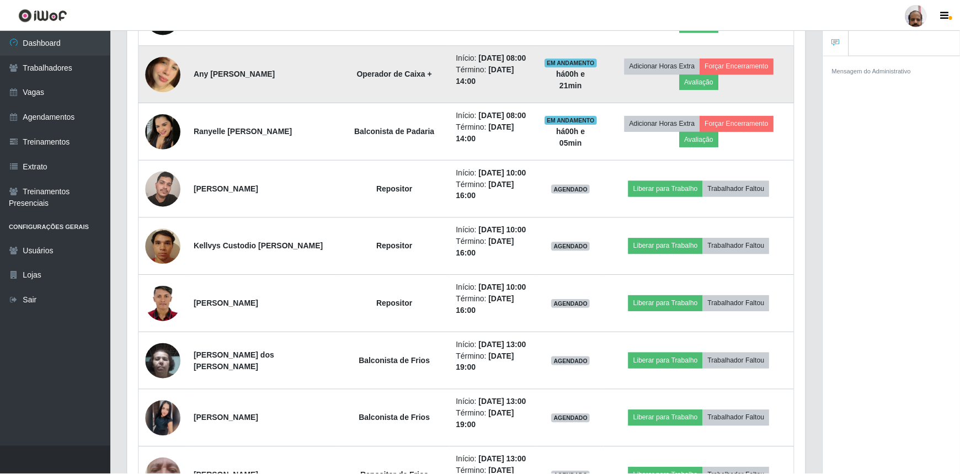
scroll to position [229, 673]
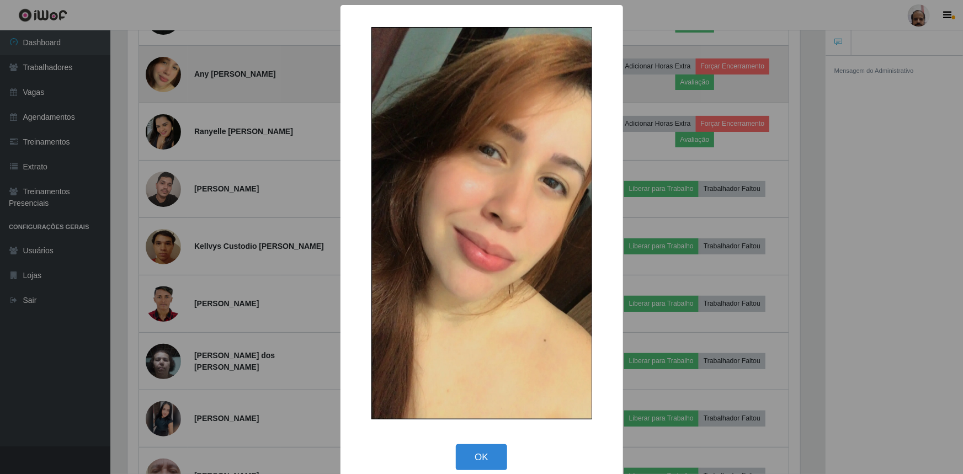
click at [160, 88] on div "× OK Cancel" at bounding box center [481, 237] width 963 height 474
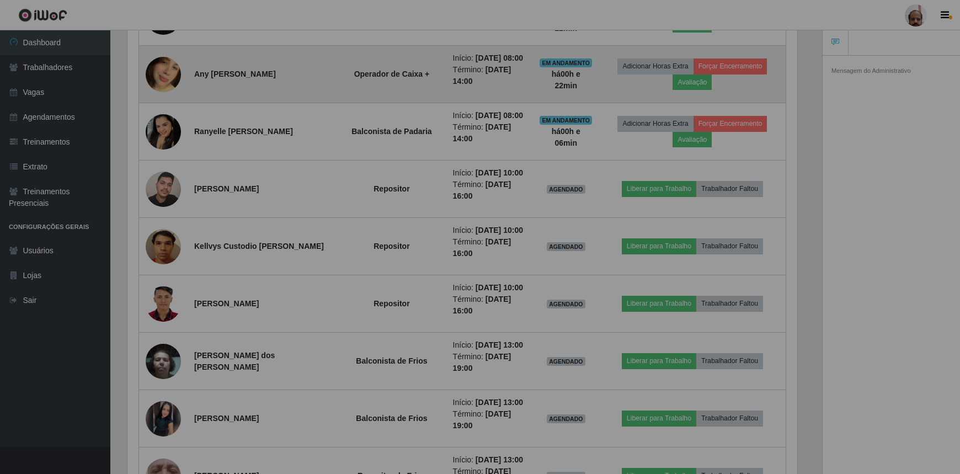
scroll to position [229, 678]
